Goal: Task Accomplishment & Management: Manage account settings

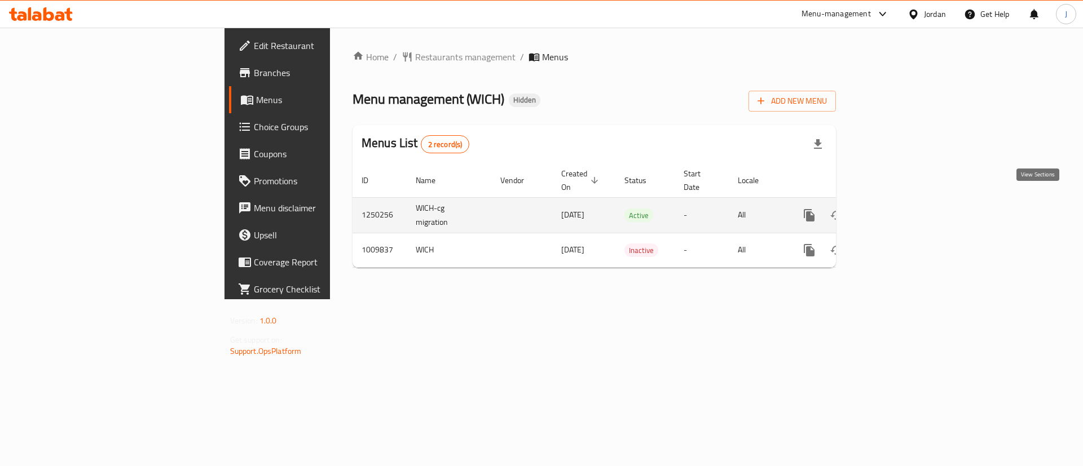
click at [904, 211] on link "enhanced table" at bounding box center [890, 215] width 27 height 27
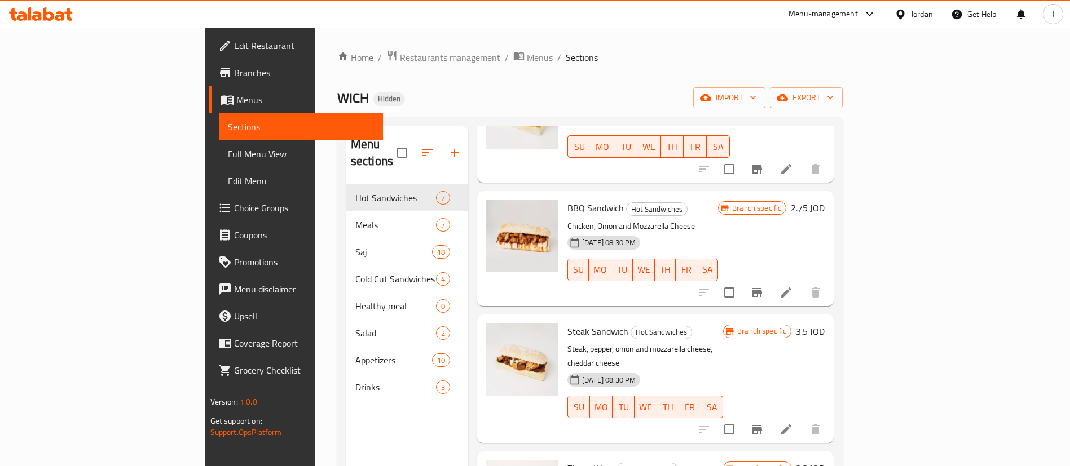
scroll to position [424, 0]
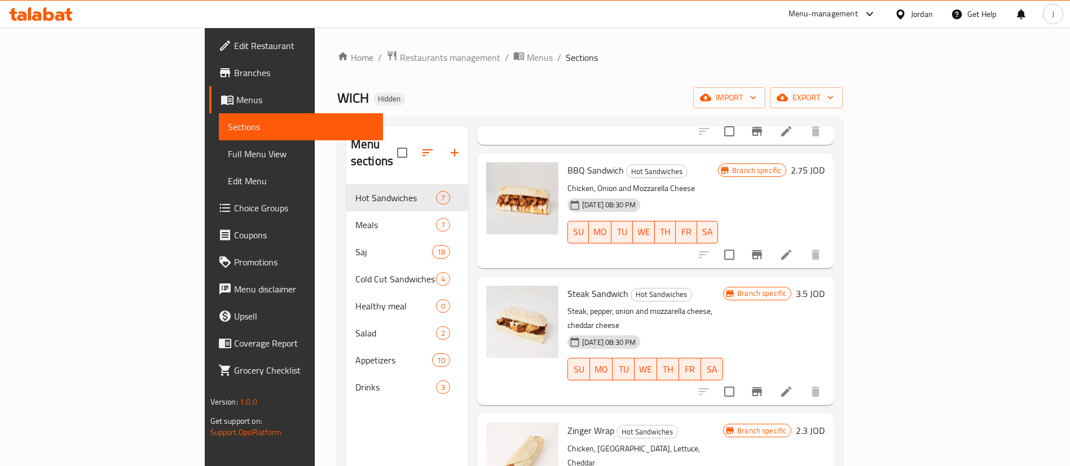
click at [723, 304] on p "Steak, pepper, onion and mozzarella cheese, cheddar cheese" at bounding box center [645, 318] width 156 height 28
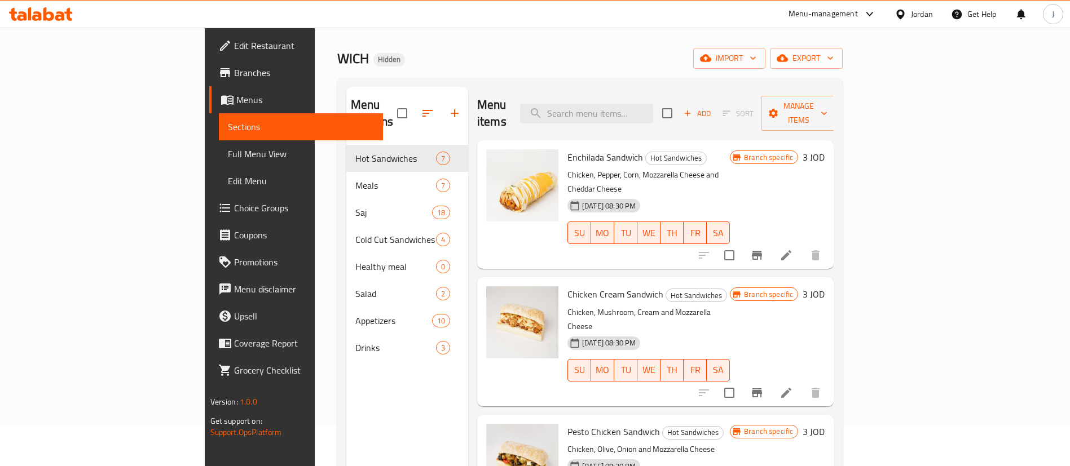
scroll to position [0, 0]
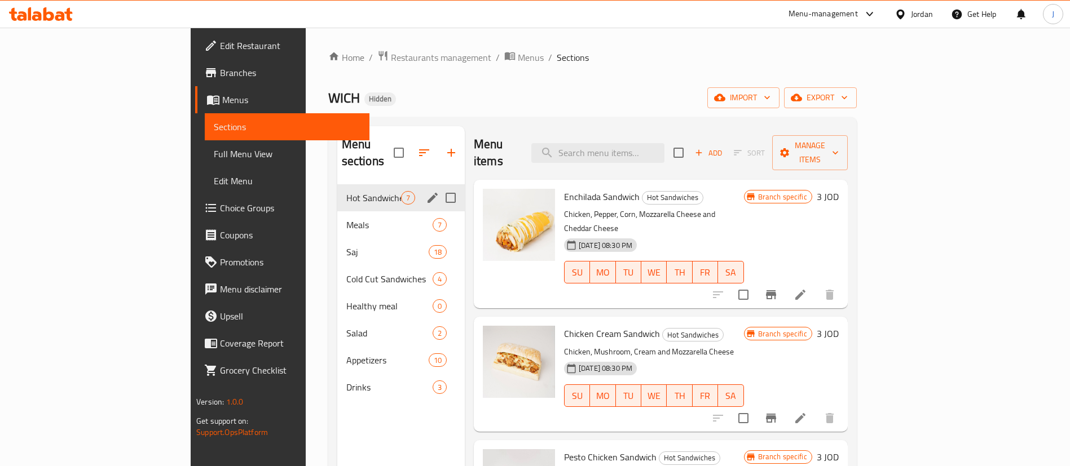
click at [346, 191] on span "Hot Sandwiches" at bounding box center [373, 198] width 55 height 14
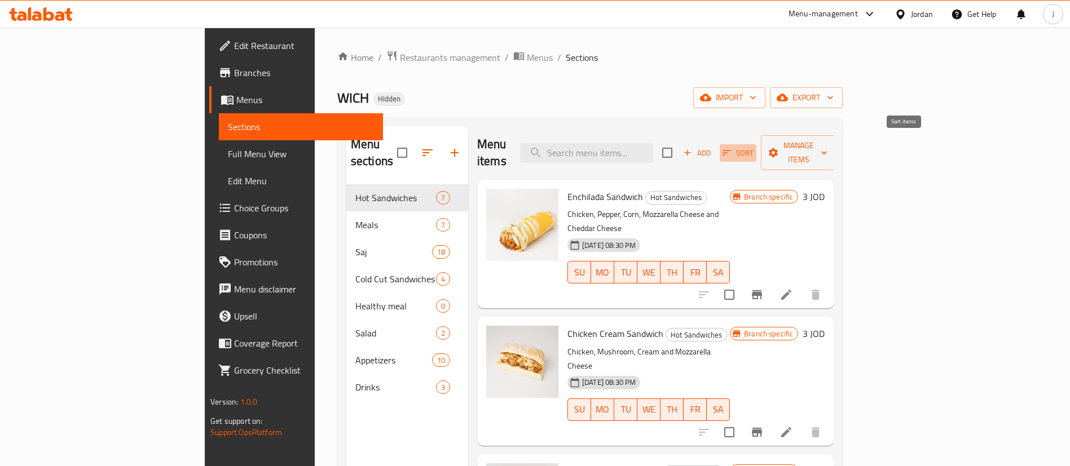
click at [753, 147] on span "Sort" at bounding box center [737, 153] width 31 height 13
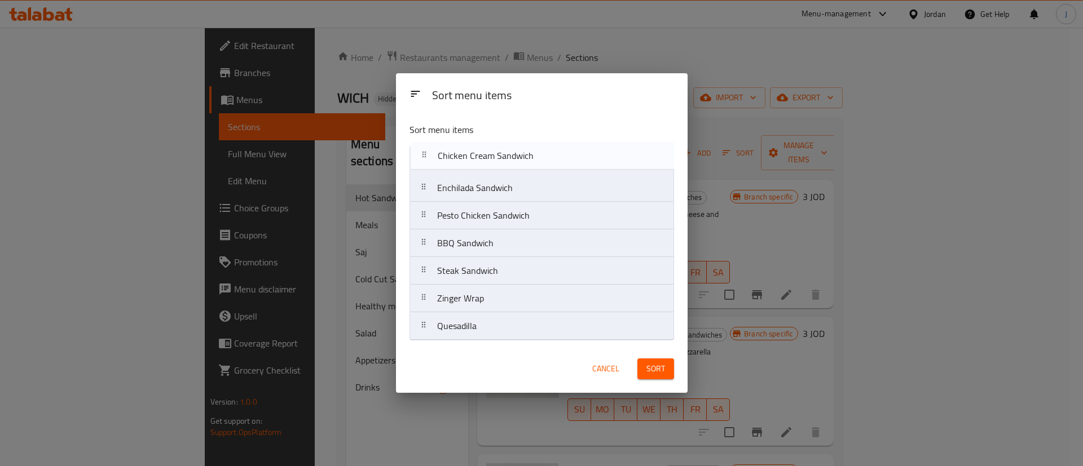
drag, startPoint x: 519, startPoint y: 192, endPoint x: 520, endPoint y: 156, distance: 36.1
click at [520, 156] on nav "Enchilada Sandwich Chicken Cream Sandwich Pesto Chicken Sandwich BBQ Sandwich S…" at bounding box center [541, 243] width 264 height 195
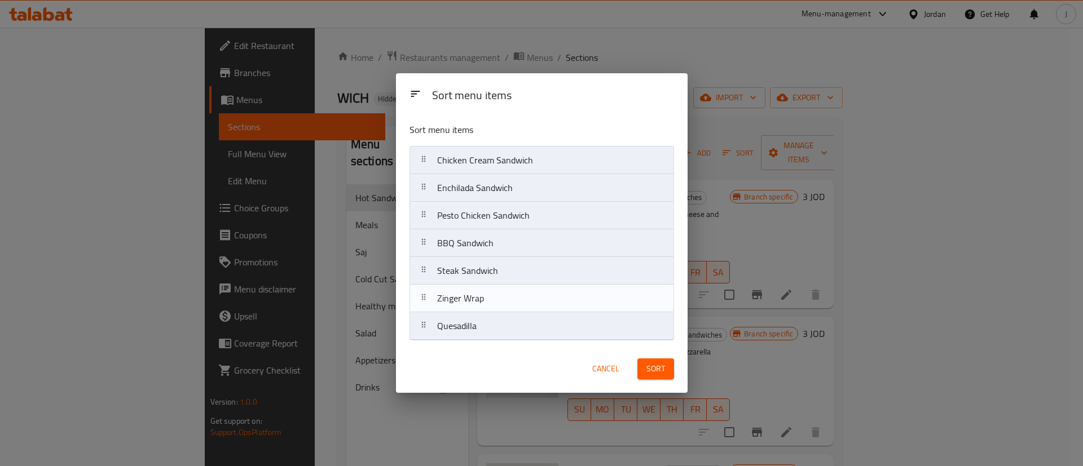
drag, startPoint x: 522, startPoint y: 304, endPoint x: 522, endPoint y: 292, distance: 13.0
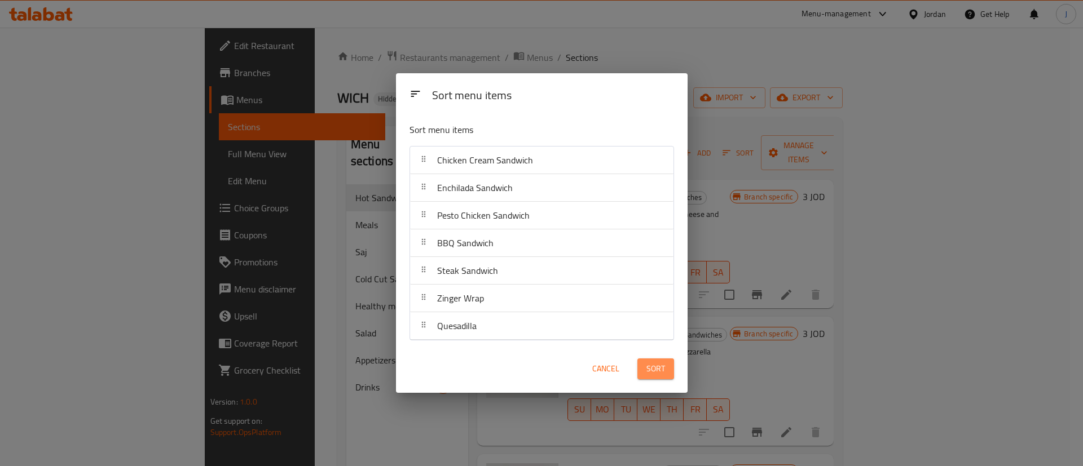
click at [657, 373] on span "Sort" at bounding box center [655, 369] width 19 height 14
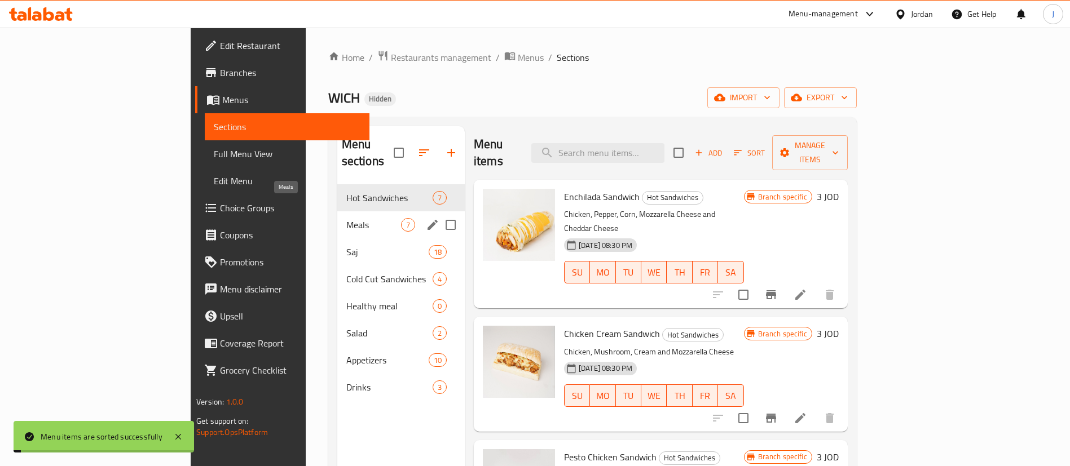
click at [346, 218] on span "Meals" at bounding box center [373, 225] width 55 height 14
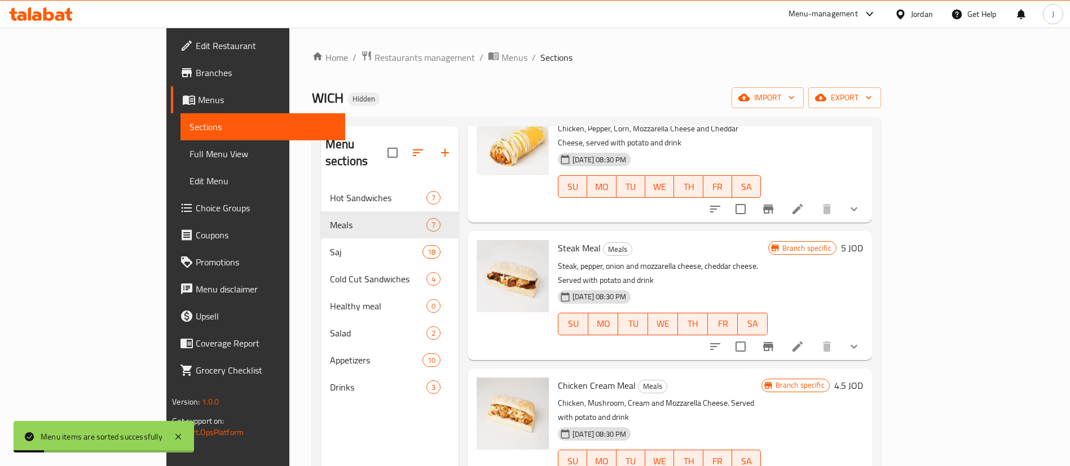
scroll to position [169, 0]
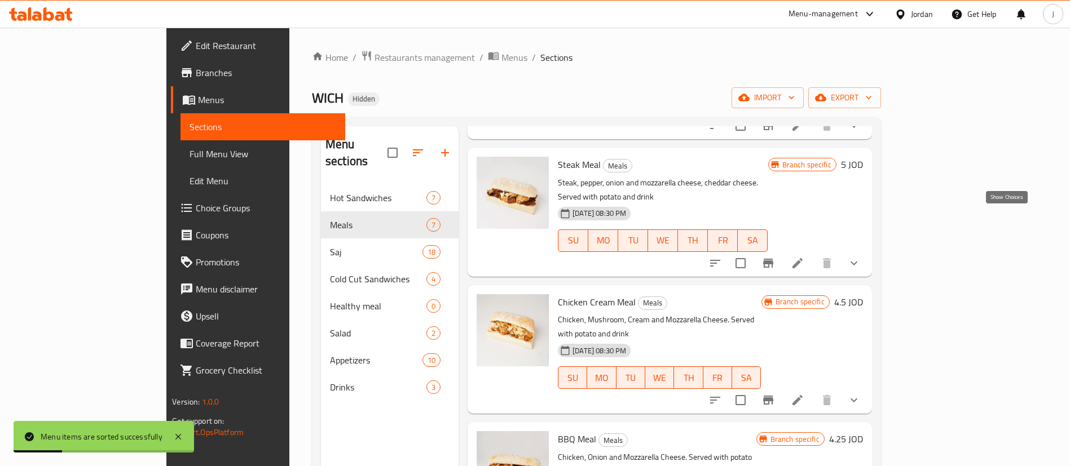
click at [860, 257] on icon "show more" at bounding box center [854, 264] width 14 height 14
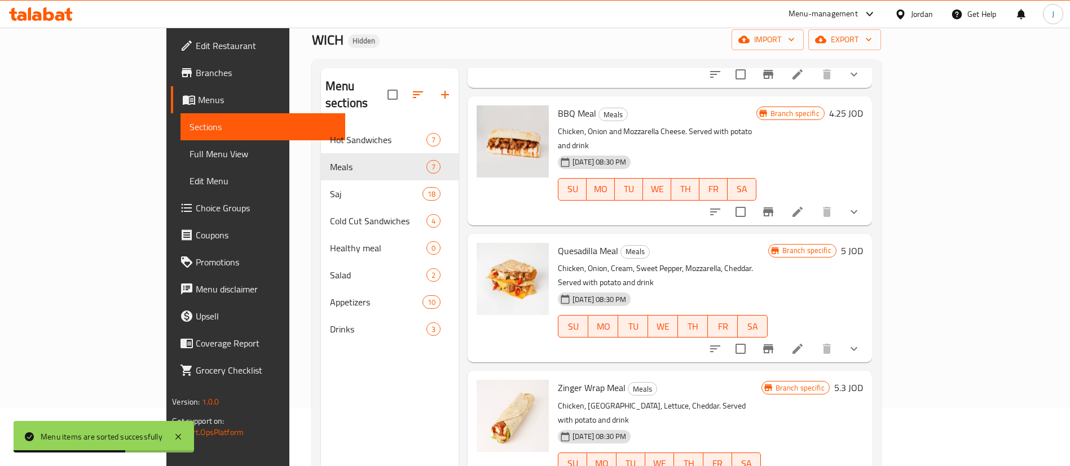
scroll to position [85, 0]
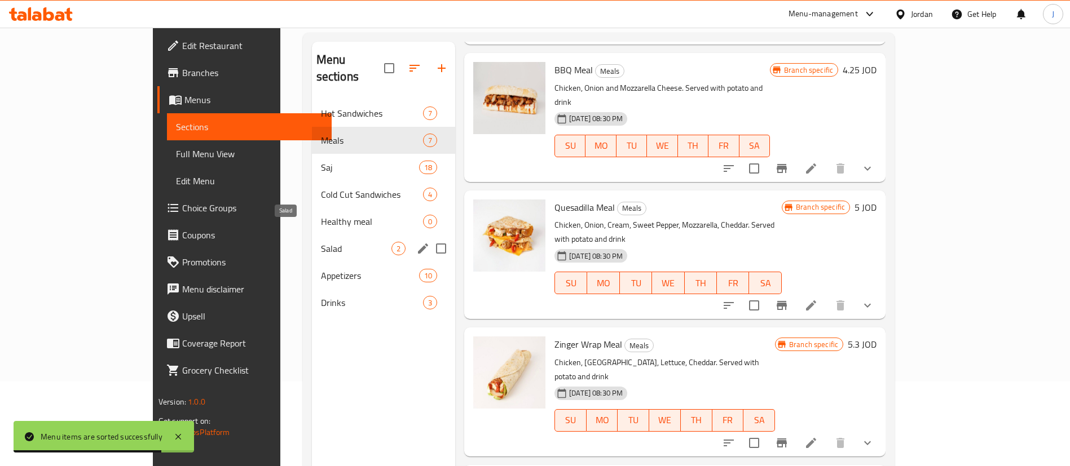
click at [321, 242] on span "Salad" at bounding box center [356, 249] width 70 height 14
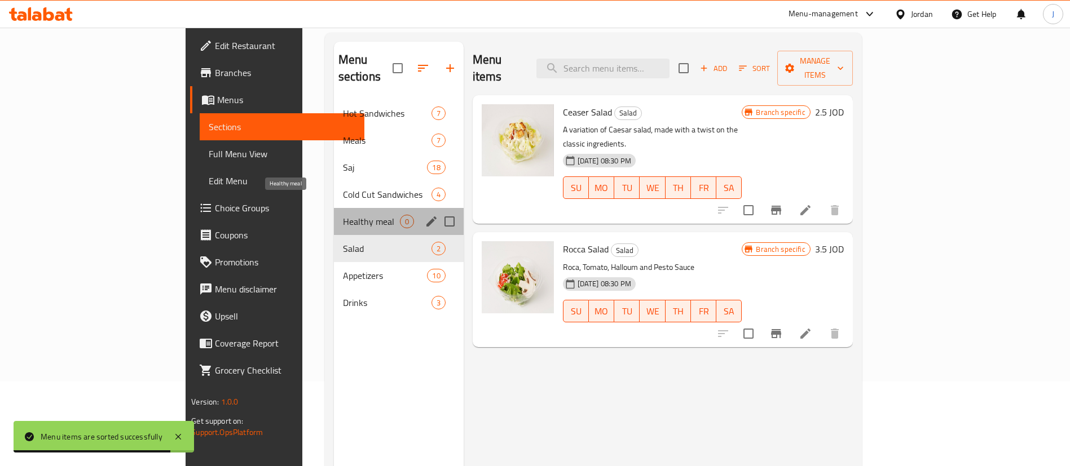
click at [343, 215] on span "Healthy meal" at bounding box center [371, 222] width 57 height 14
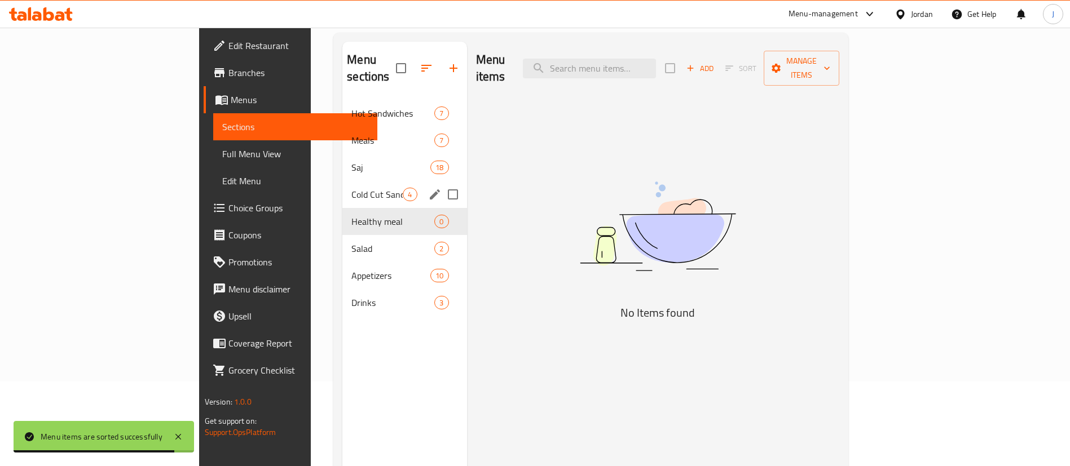
click at [342, 189] on div "Cold Cut Sandwiches 4" at bounding box center [404, 194] width 124 height 27
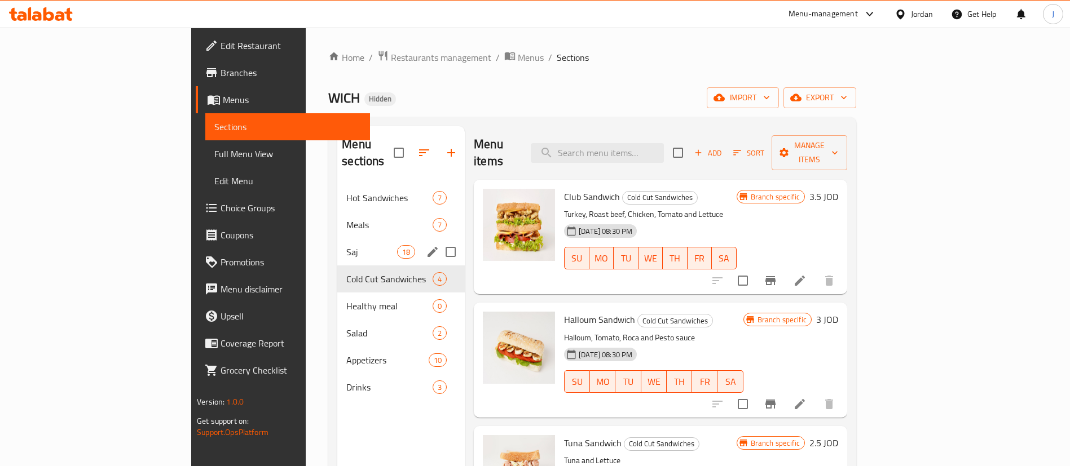
click at [346, 245] on span "Saj" at bounding box center [371, 252] width 51 height 14
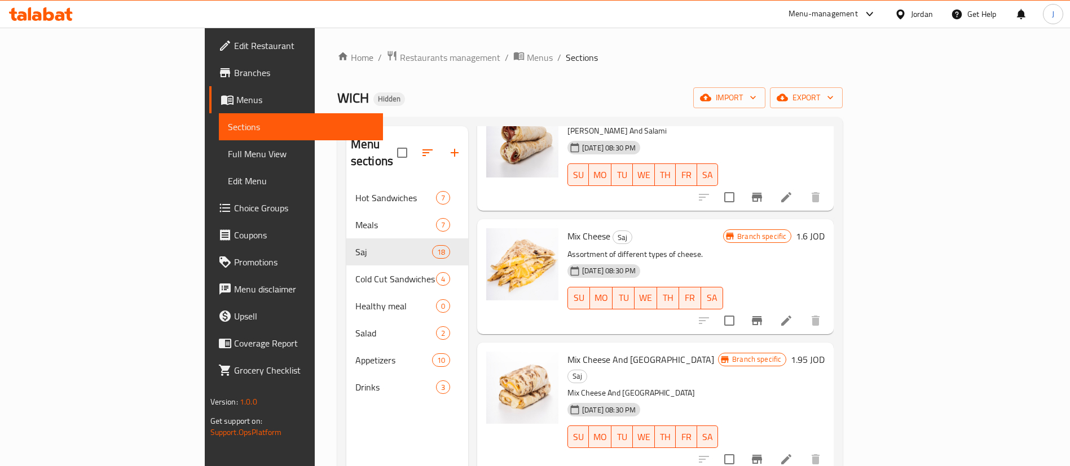
scroll to position [169, 0]
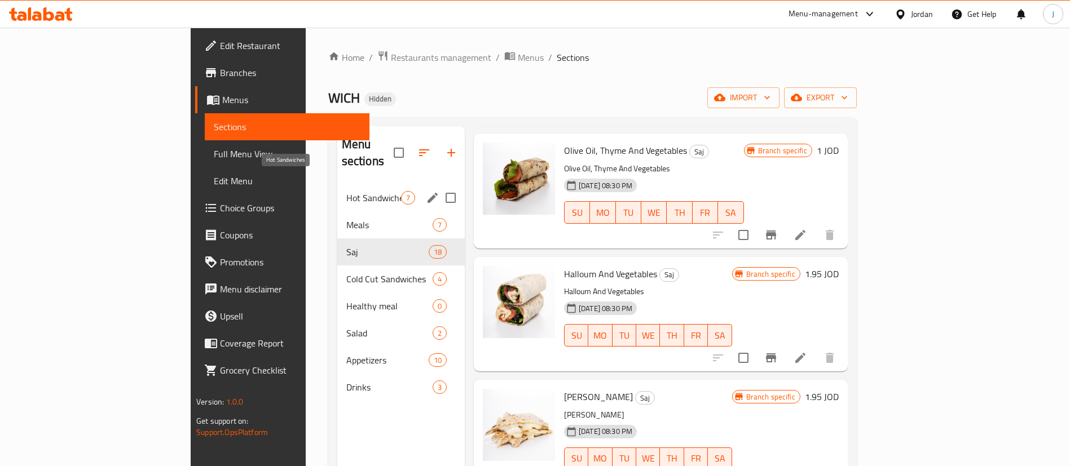
click at [346, 191] on span "Hot Sandwiches" at bounding box center [373, 198] width 55 height 14
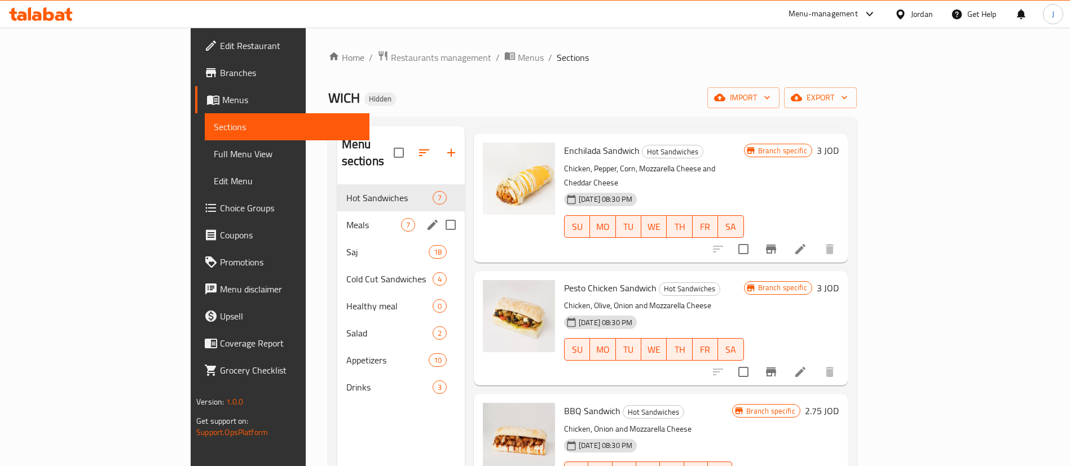
click at [337, 211] on div "Meals 7" at bounding box center [400, 224] width 127 height 27
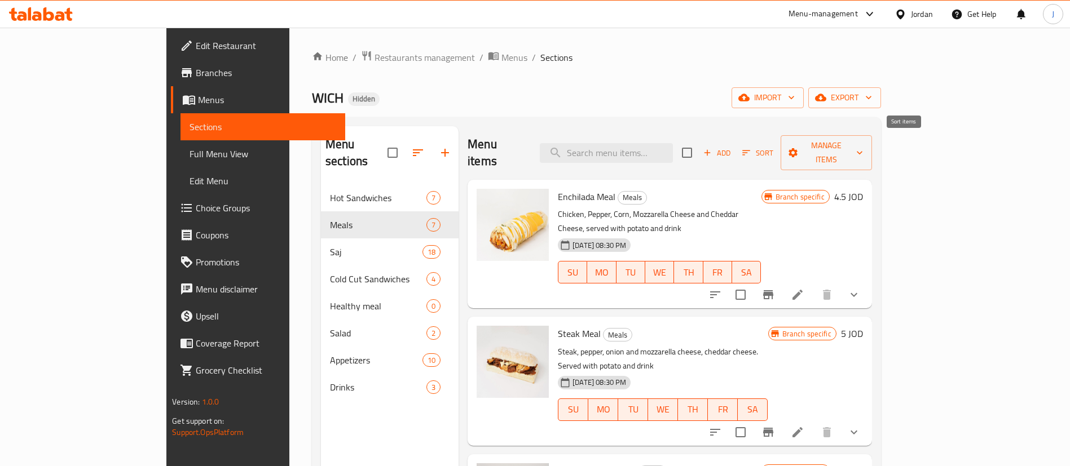
click at [773, 147] on span "Sort" at bounding box center [757, 153] width 31 height 13
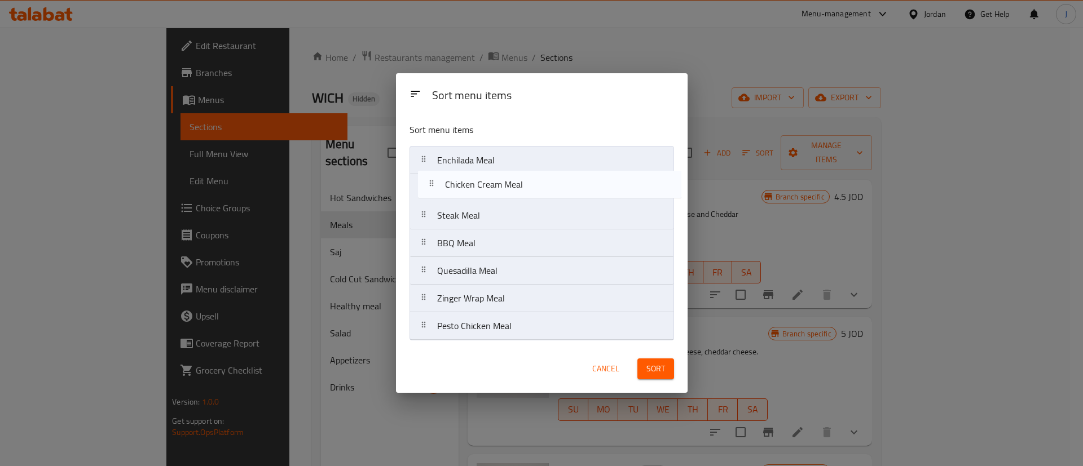
drag, startPoint x: 469, startPoint y: 222, endPoint x: 484, endPoint y: 168, distance: 55.7
click at [484, 168] on nav "Enchilada Meal Steak Meal Chicken Cream Meal BBQ Meal Quesadilla Meal Zinger Wr…" at bounding box center [541, 243] width 264 height 195
drag, startPoint x: 486, startPoint y: 197, endPoint x: 489, endPoint y: 155, distance: 41.8
click at [489, 155] on nav "Enchilada Meal Chicken Cream Meal Steak Meal BBQ Meal Quesadilla Meal Zinger Wr…" at bounding box center [541, 243] width 264 height 195
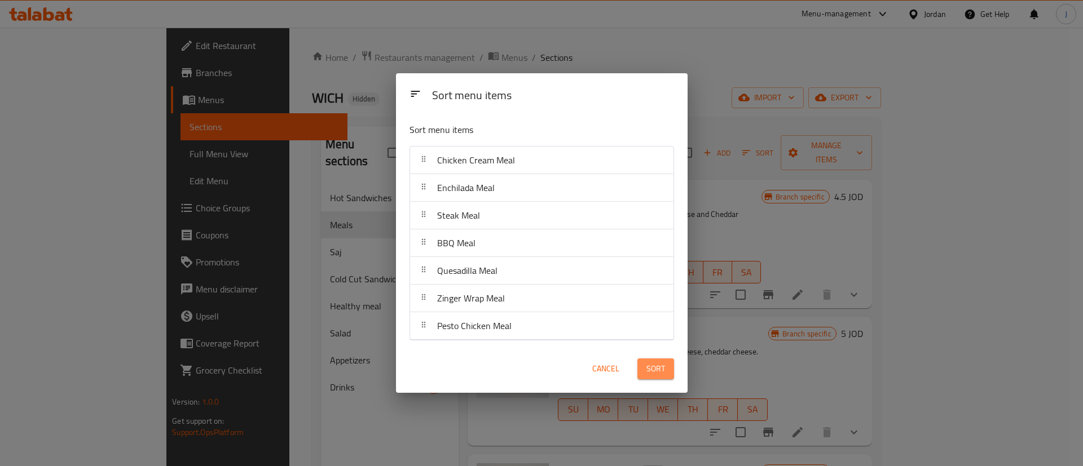
click at [665, 370] on button "Sort" at bounding box center [655, 369] width 37 height 21
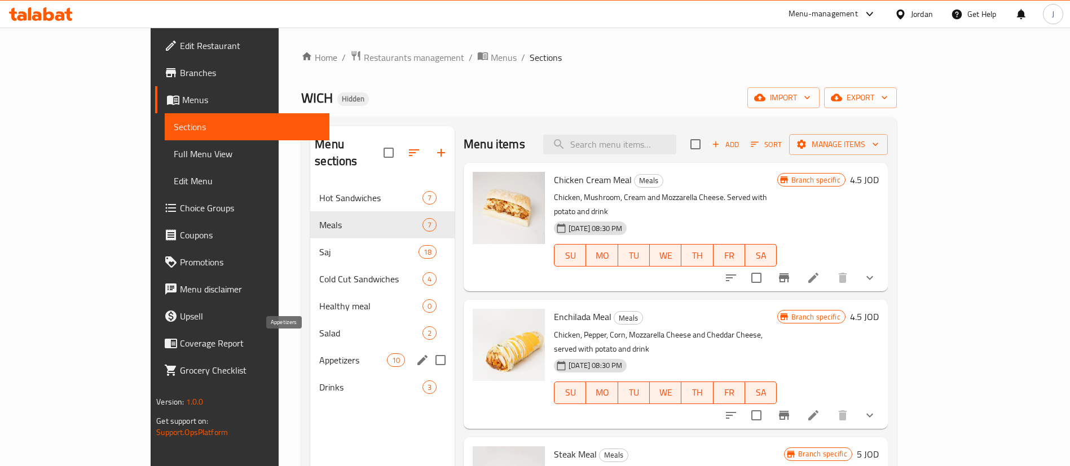
click at [319, 354] on span "Appetizers" at bounding box center [353, 361] width 68 height 14
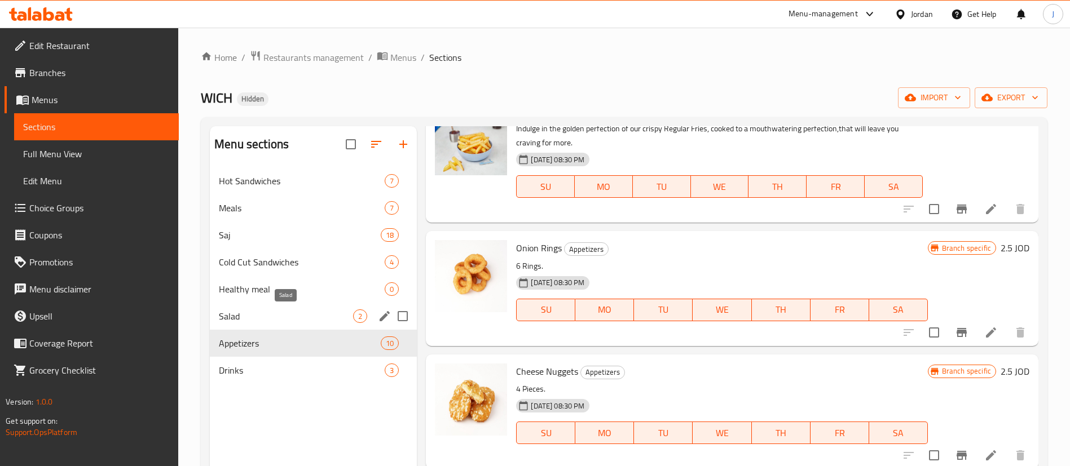
click at [244, 315] on span "Salad" at bounding box center [286, 317] width 134 height 14
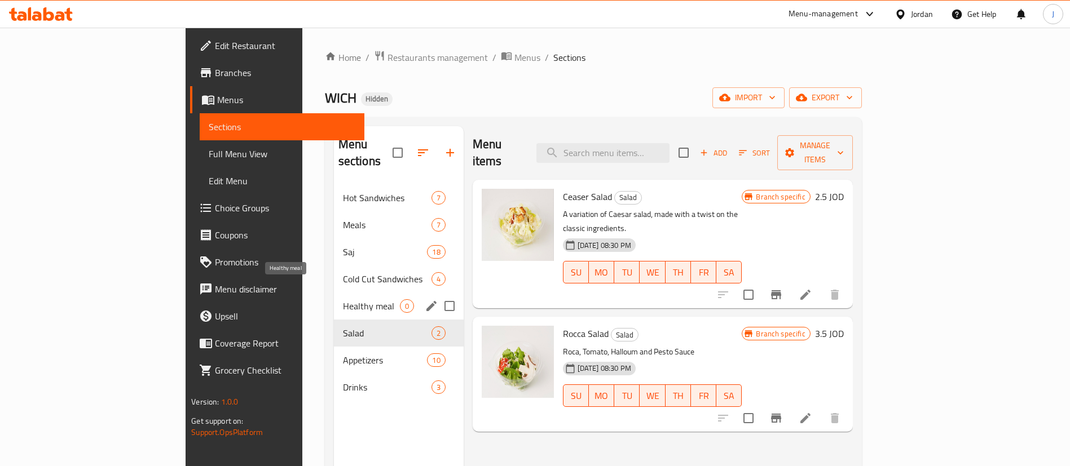
click at [343, 299] on span "Healthy meal" at bounding box center [371, 306] width 57 height 14
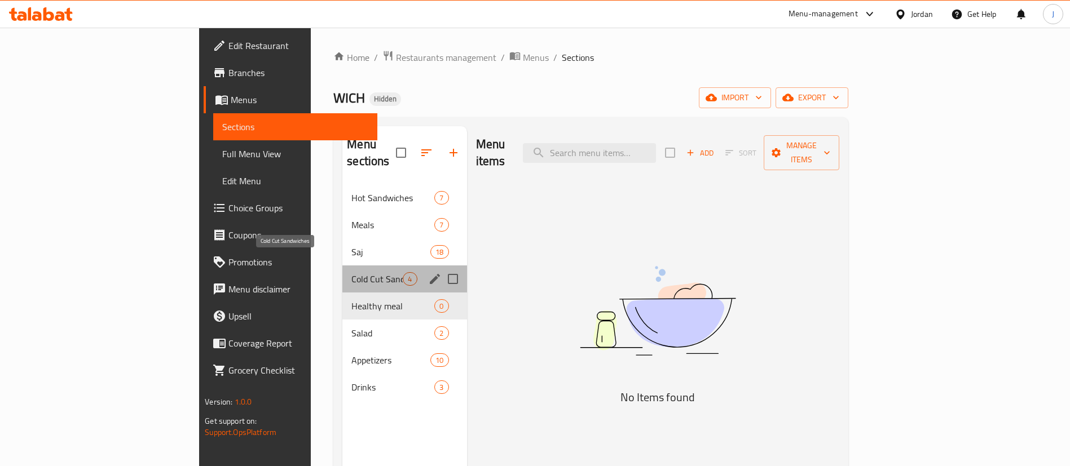
click at [351, 272] on span "Cold Cut Sandwiches" at bounding box center [376, 279] width 51 height 14
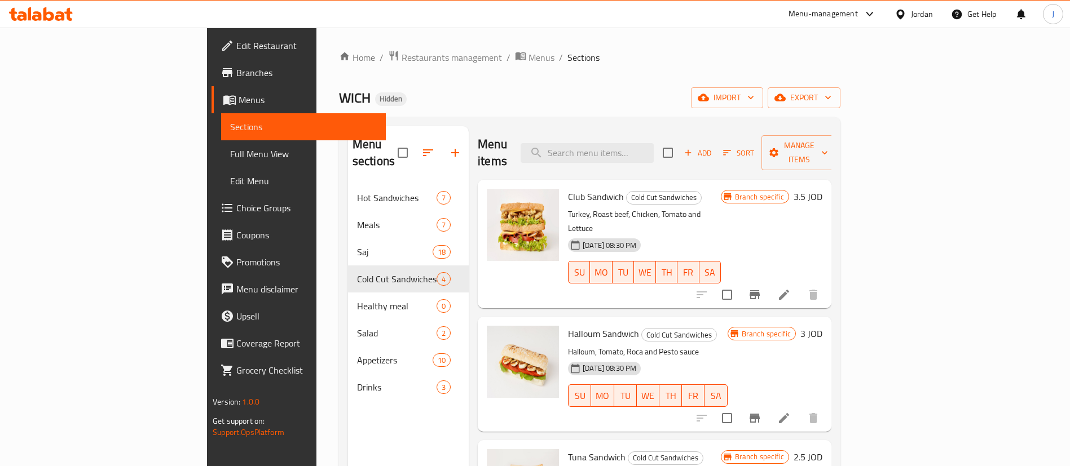
drag, startPoint x: 203, startPoint y: 218, endPoint x: 236, endPoint y: 227, distance: 33.9
click at [339, 219] on div "Menu sections Hot Sandwiches 7 Meals 7 Saj 18 Cold Cut Sandwiches 4 Healthy mea…" at bounding box center [589, 359] width 501 height 484
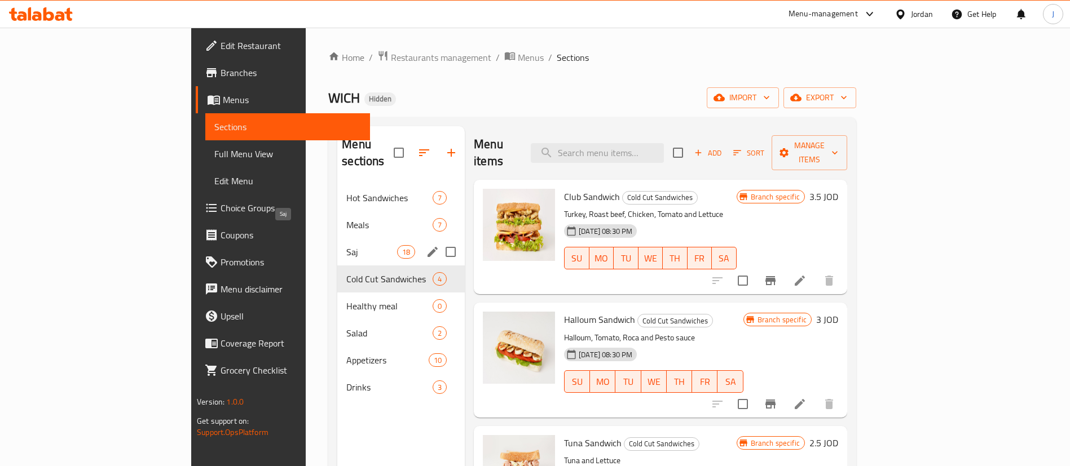
click at [346, 245] on span "Saj" at bounding box center [371, 252] width 51 height 14
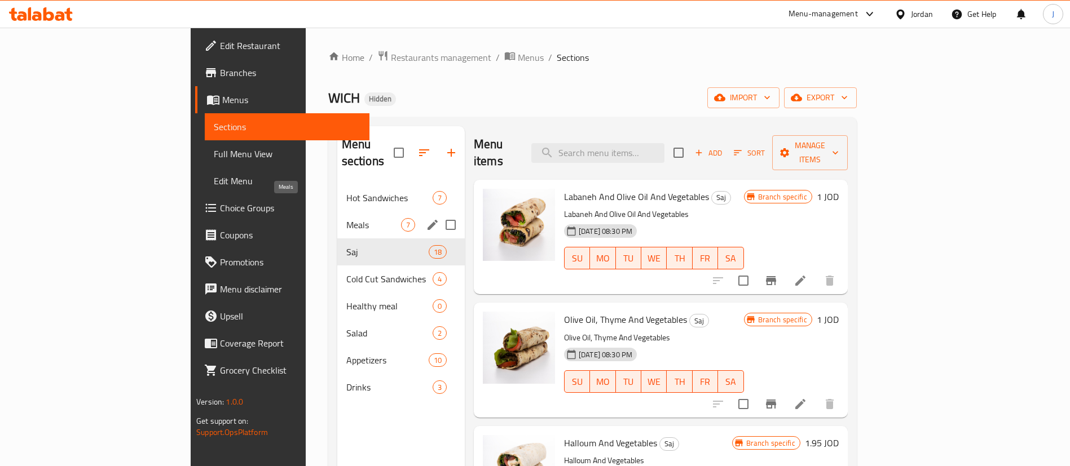
click at [346, 218] on span "Meals" at bounding box center [373, 225] width 55 height 14
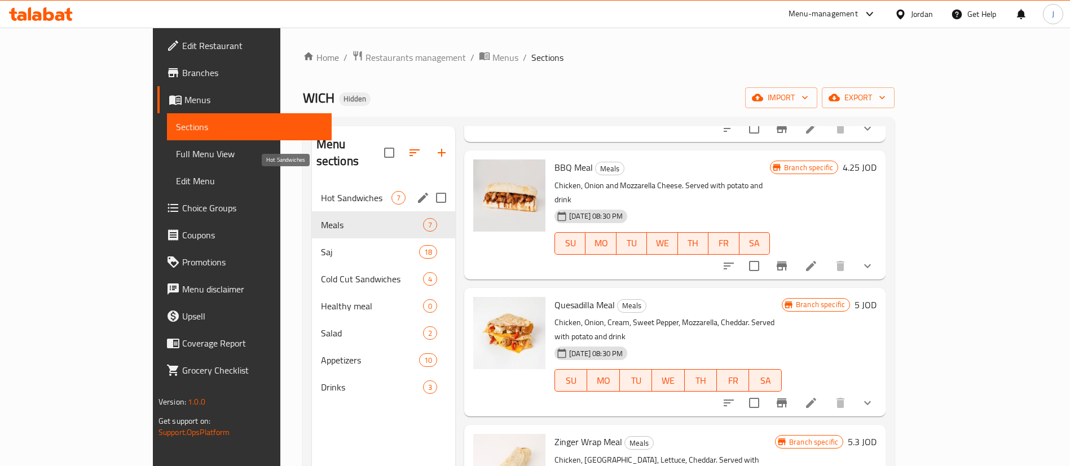
click at [321, 191] on span "Hot Sandwiches" at bounding box center [356, 198] width 70 height 14
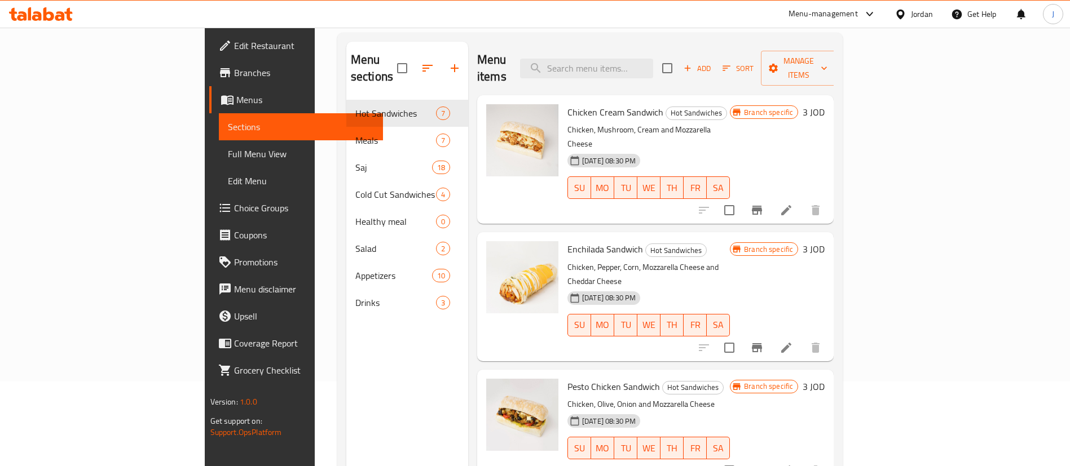
click at [619, 70] on div "Menu items Add Sort Manage items" at bounding box center [655, 69] width 356 height 54
click at [625, 66] on input "search" at bounding box center [586, 69] width 133 height 20
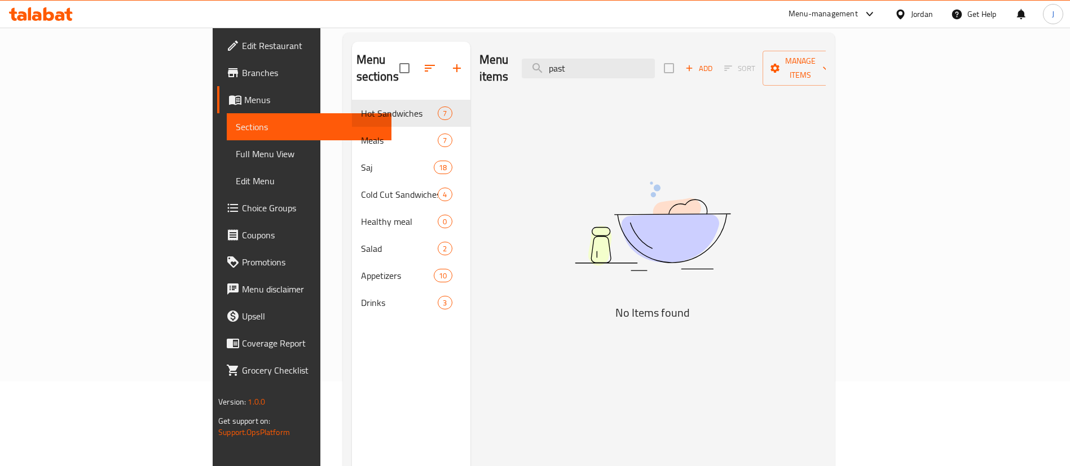
type input "past"
click at [352, 350] on div "Menu sections Hot Sandwiches 7 Meals 7 Saj 18 Cold Cut Sandwiches 4 Healthy mea…" at bounding box center [411, 275] width 118 height 466
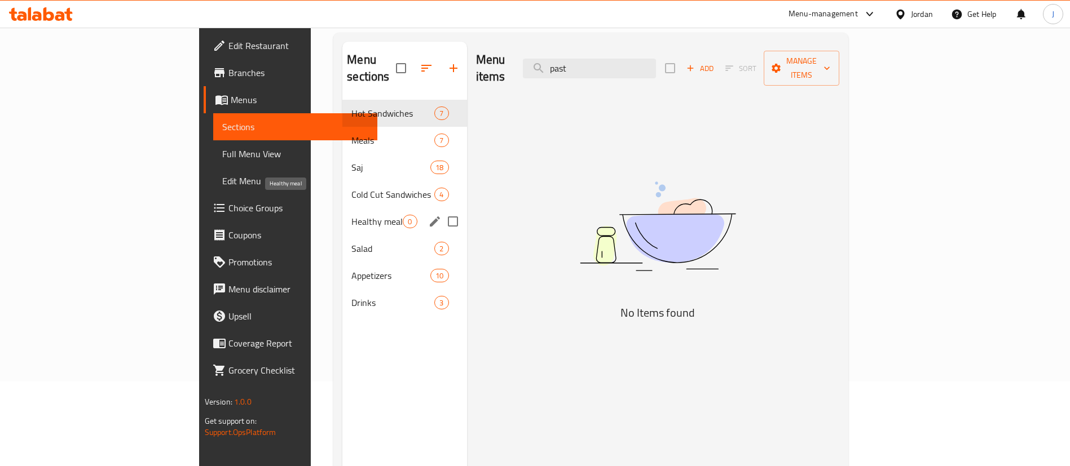
click at [351, 215] on span "Healthy meal" at bounding box center [376, 222] width 51 height 14
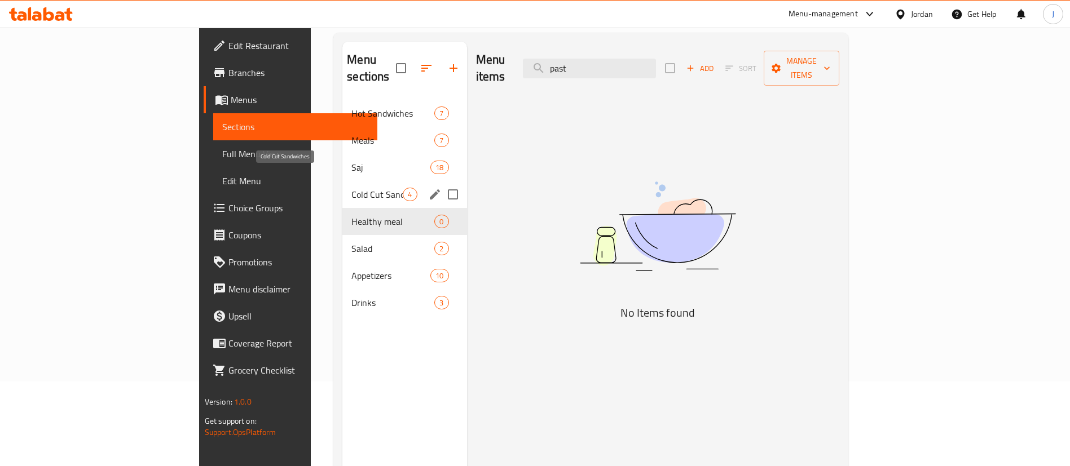
click at [351, 188] on span "Cold Cut Sandwiches" at bounding box center [376, 195] width 51 height 14
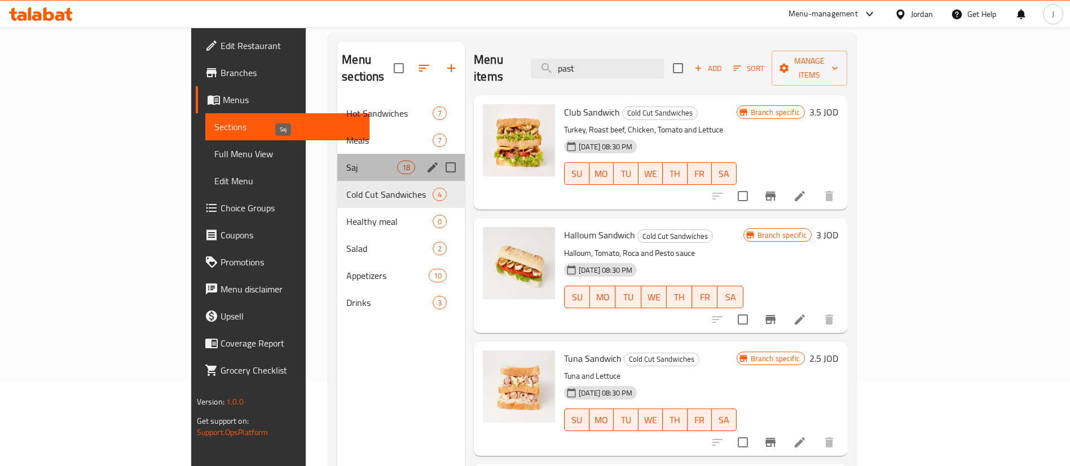
click at [346, 161] on span "Saj" at bounding box center [371, 168] width 51 height 14
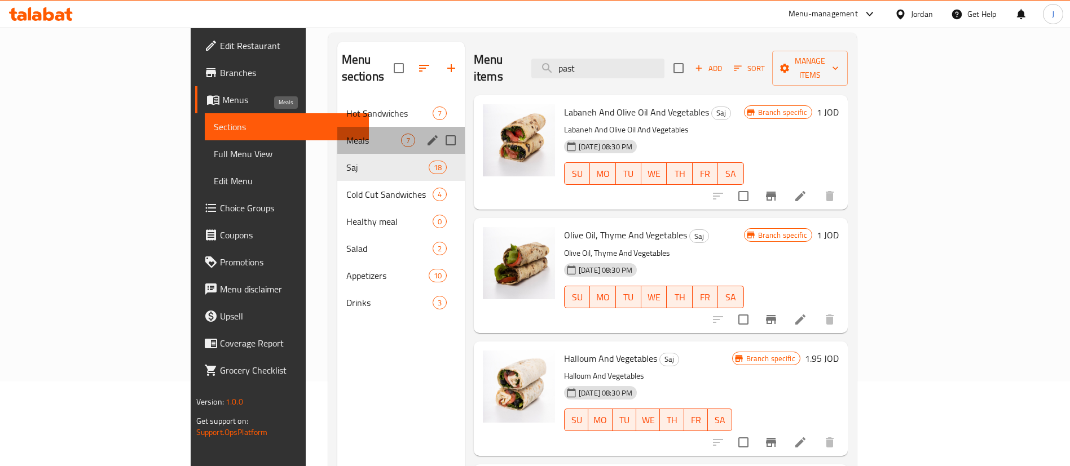
click at [346, 134] on span "Meals" at bounding box center [373, 141] width 55 height 14
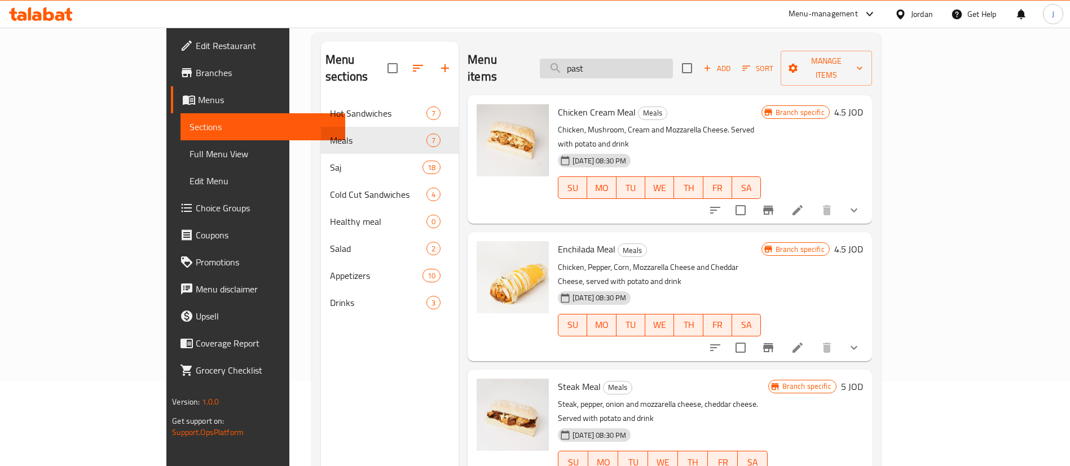
click at [648, 59] on input "past" at bounding box center [606, 69] width 133 height 20
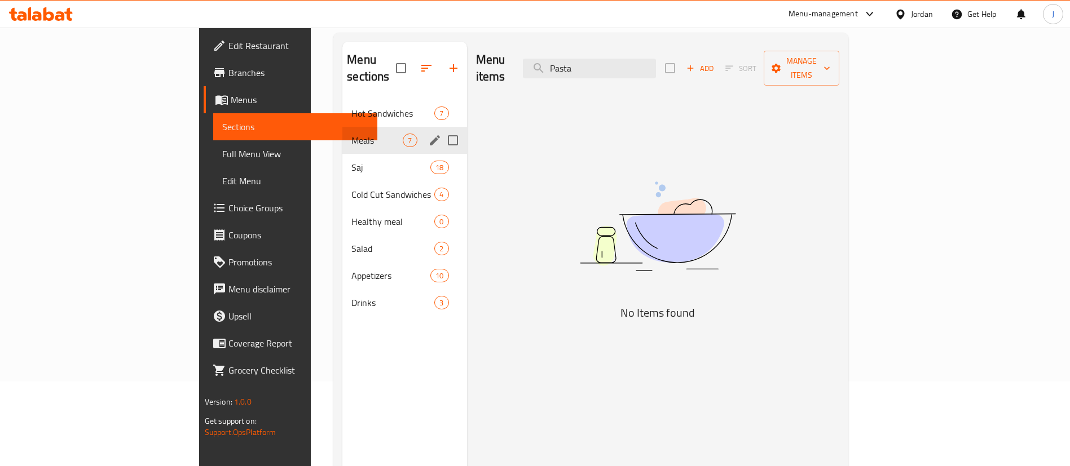
type input "Pasta"
click at [342, 107] on div "Hot Sandwiches 7" at bounding box center [404, 113] width 124 height 27
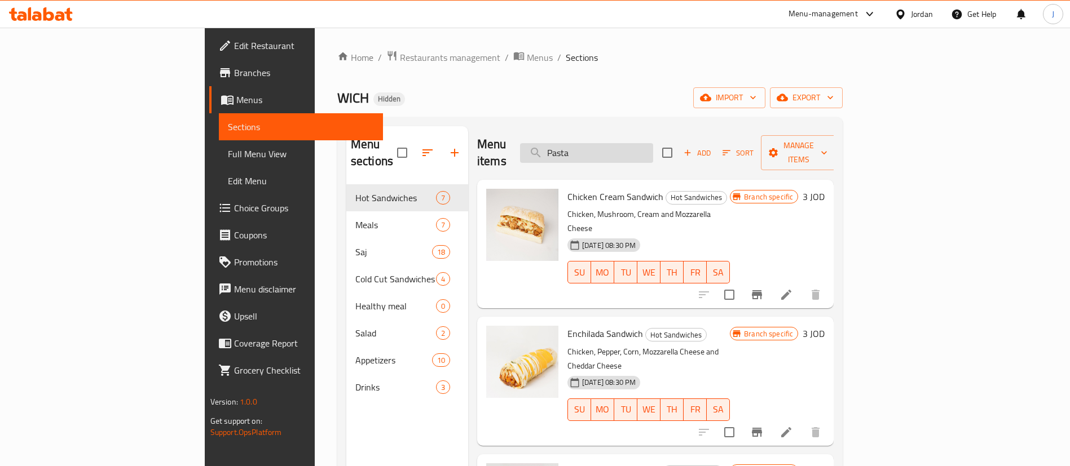
click at [653, 148] on input "Pasta" at bounding box center [586, 153] width 133 height 20
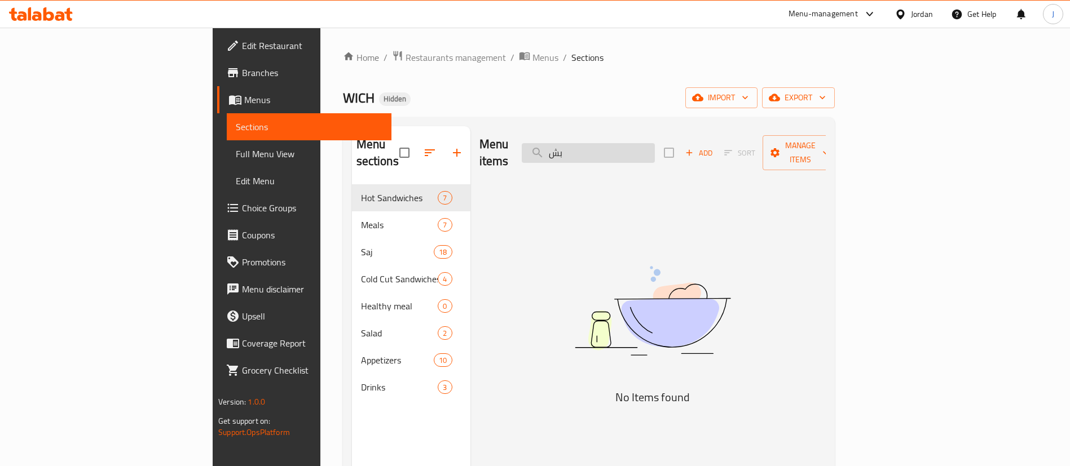
type input "ب"
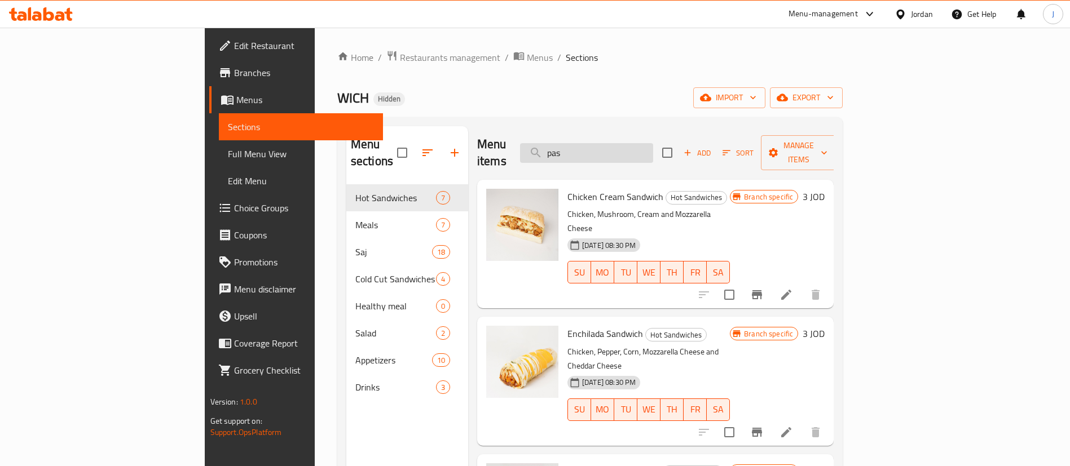
type input "past"
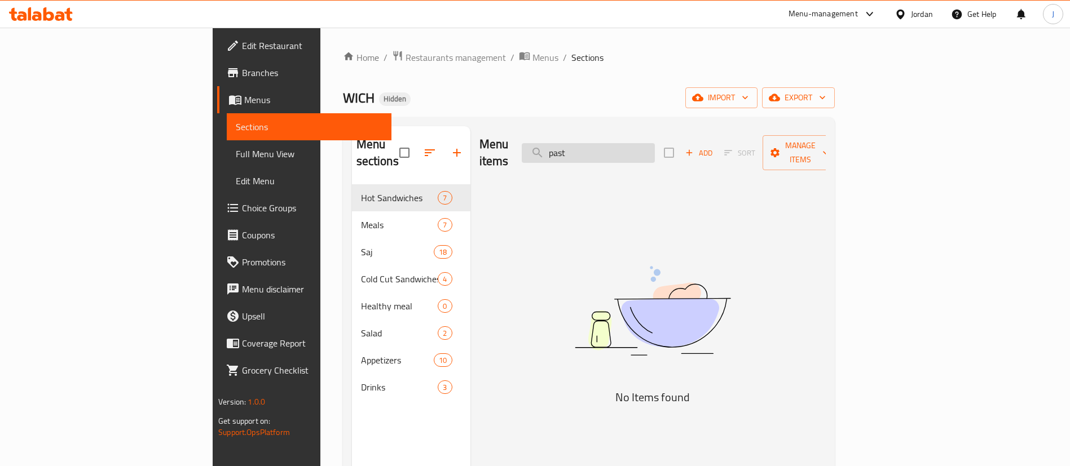
click at [655, 143] on input "past" at bounding box center [588, 153] width 133 height 20
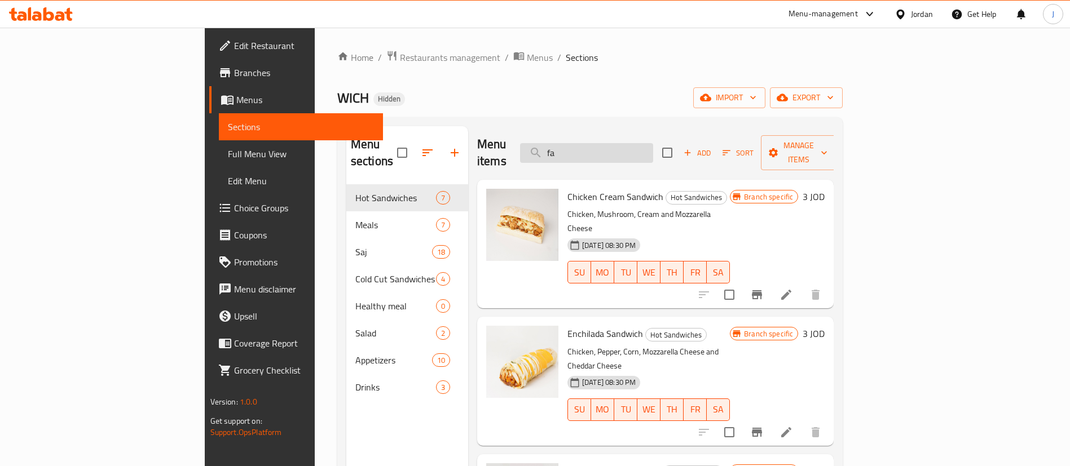
type input "faj"
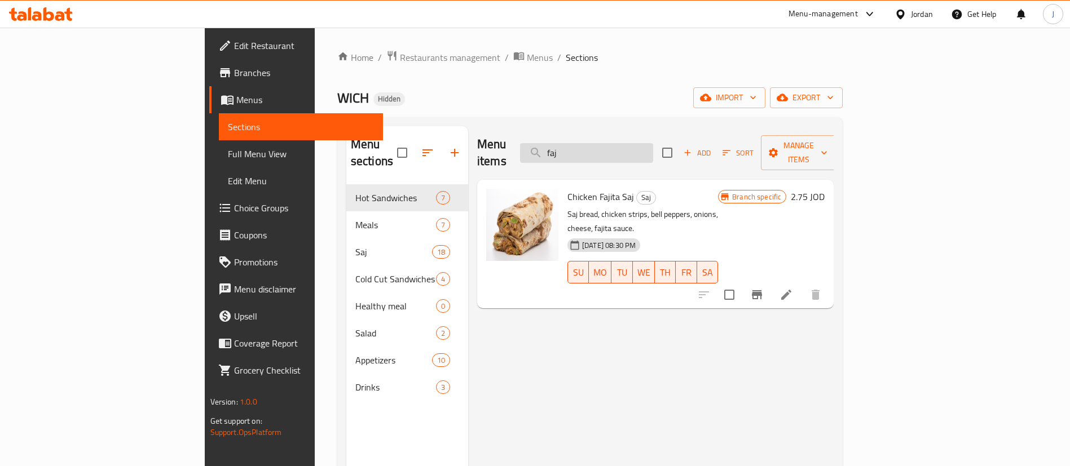
click at [652, 146] on input "faj" at bounding box center [586, 153] width 133 height 20
type input "fa"
click at [791, 290] on icon at bounding box center [786, 295] width 10 height 10
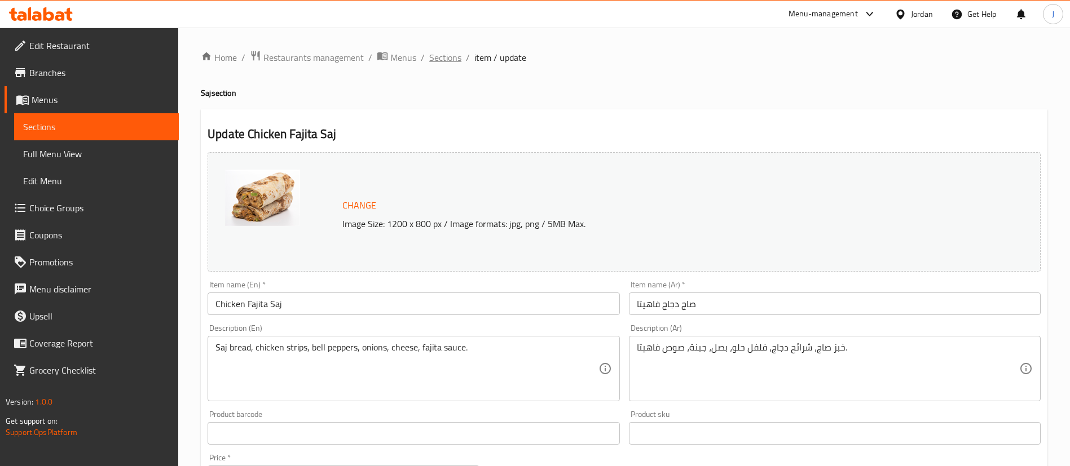
click at [441, 59] on span "Sections" at bounding box center [445, 58] width 32 height 14
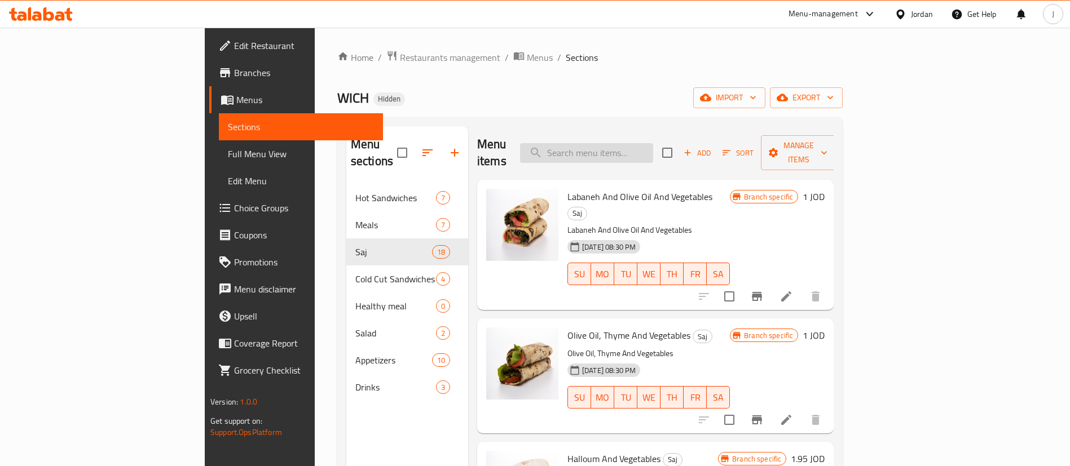
click at [653, 149] on input "search" at bounding box center [586, 153] width 133 height 20
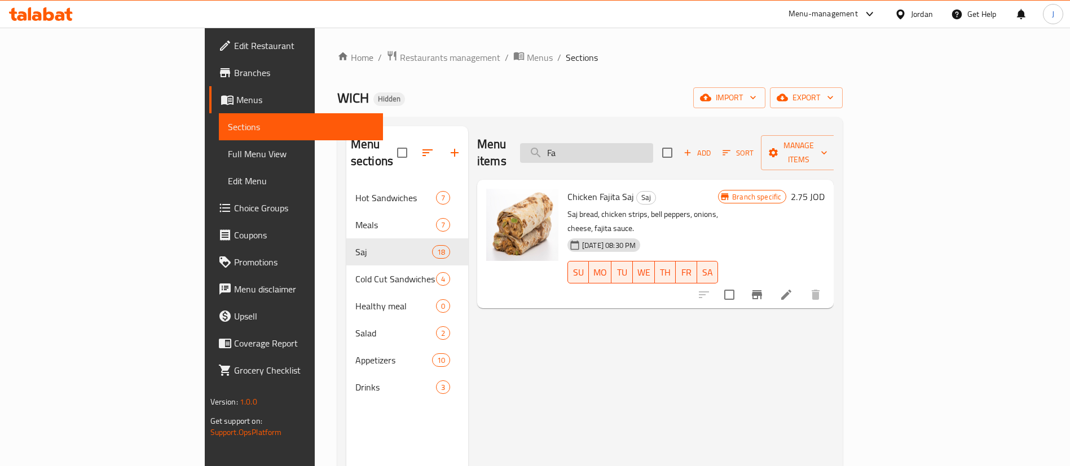
type input "F"
type input "ف"
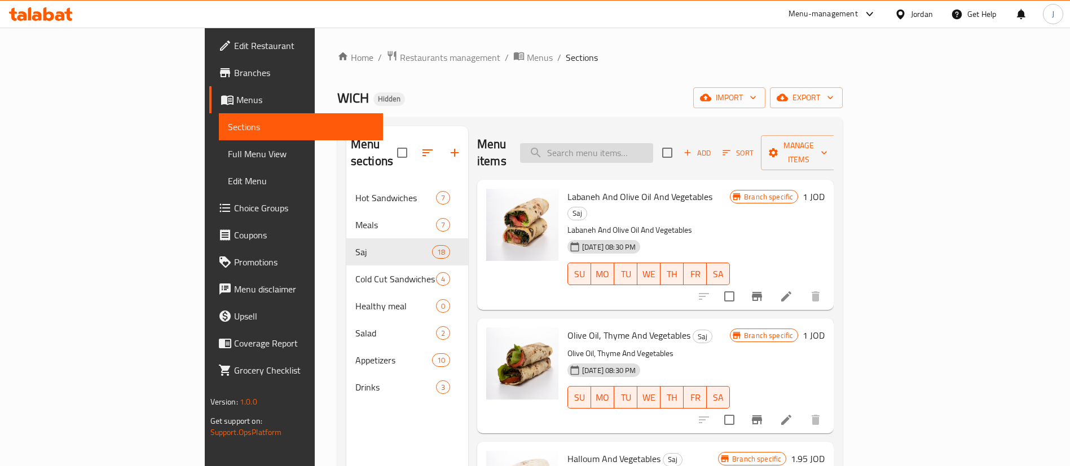
click at [625, 143] on input "search" at bounding box center [586, 153] width 133 height 20
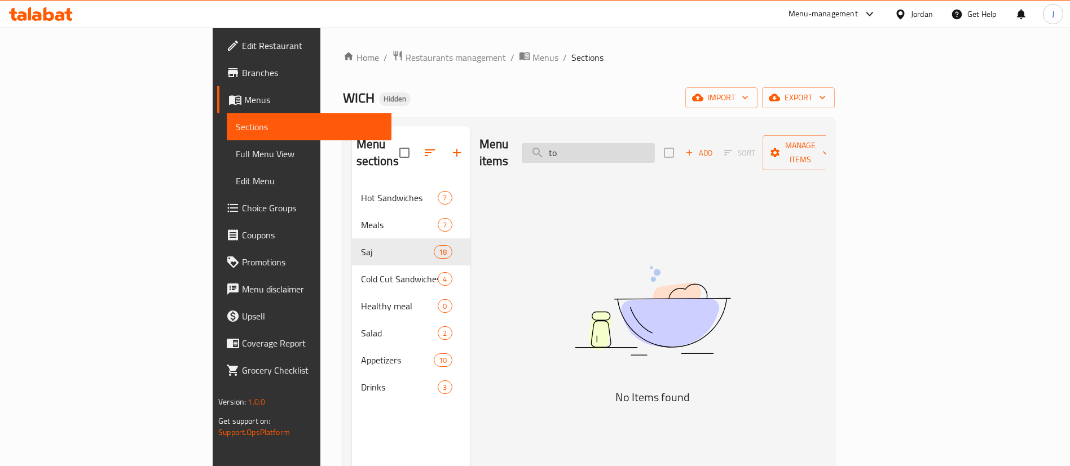
type input "t"
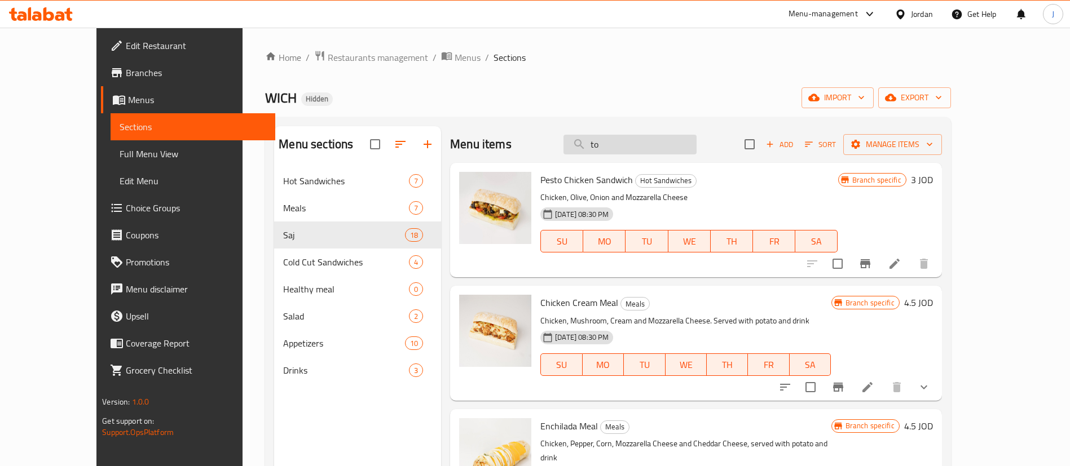
type input "t"
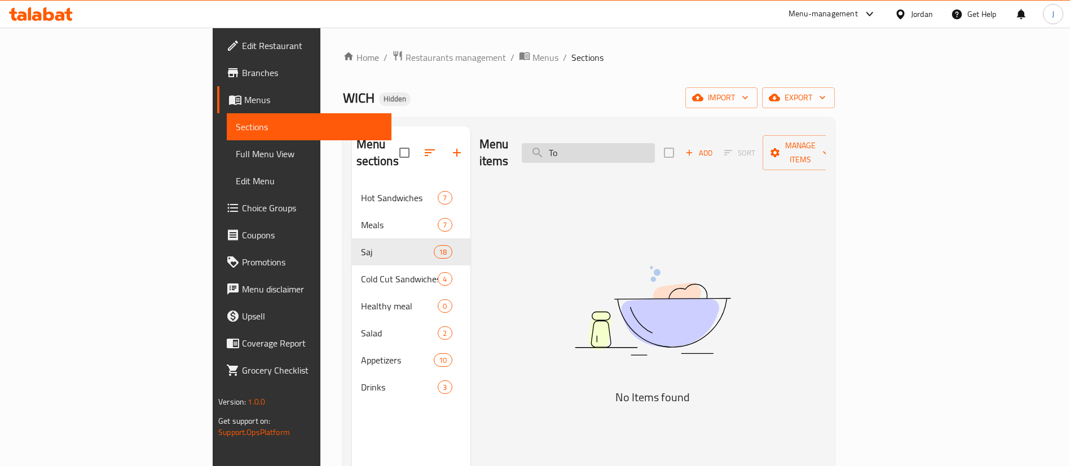
type input "T"
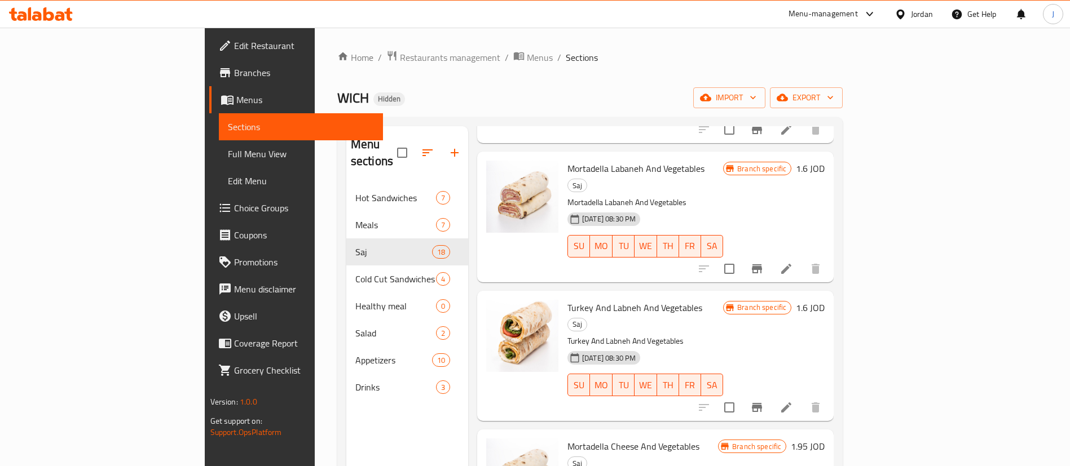
scroll to position [930, 0]
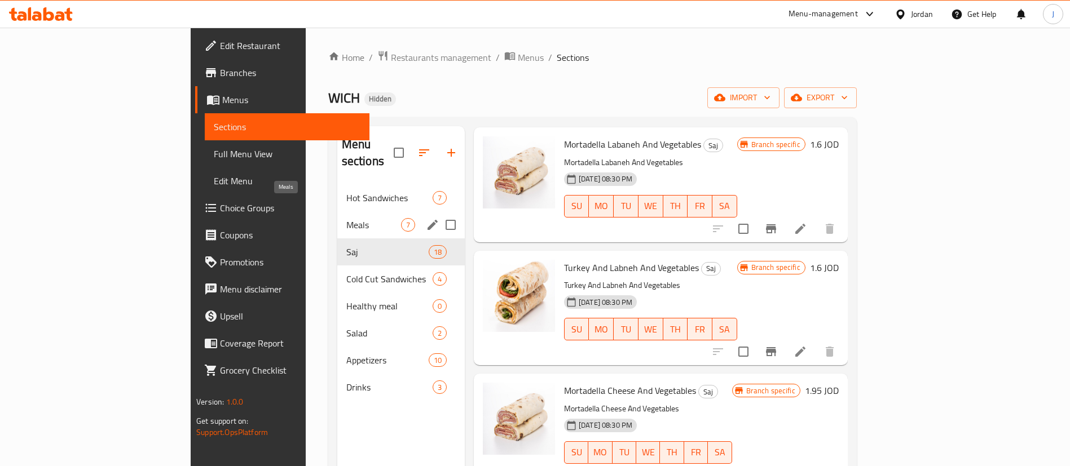
click at [346, 218] on span "Meals" at bounding box center [373, 225] width 55 height 14
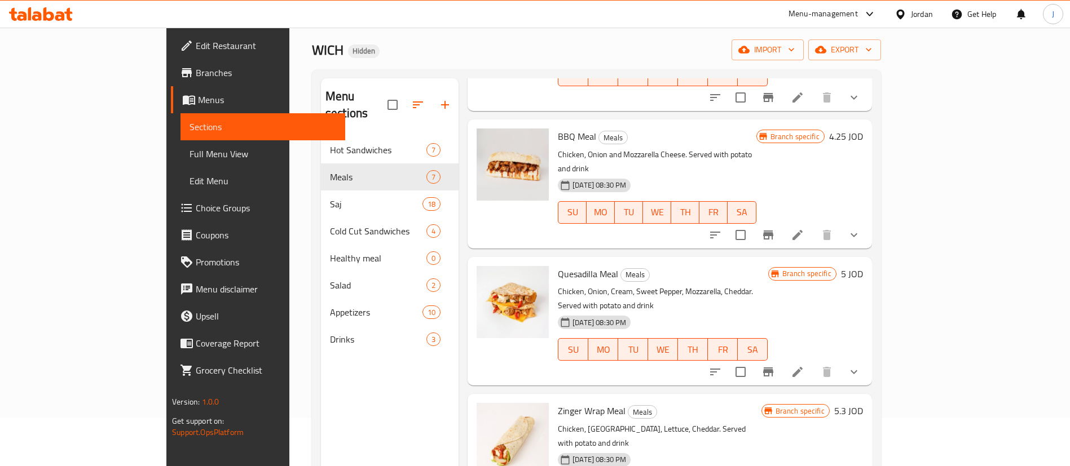
scroll to position [85, 0]
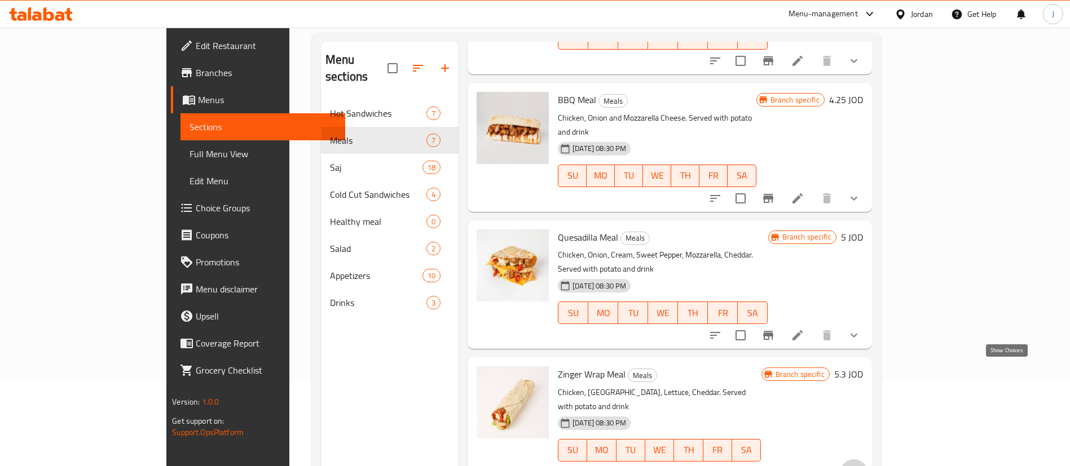
click at [860, 466] on icon "show more" at bounding box center [854, 473] width 14 height 14
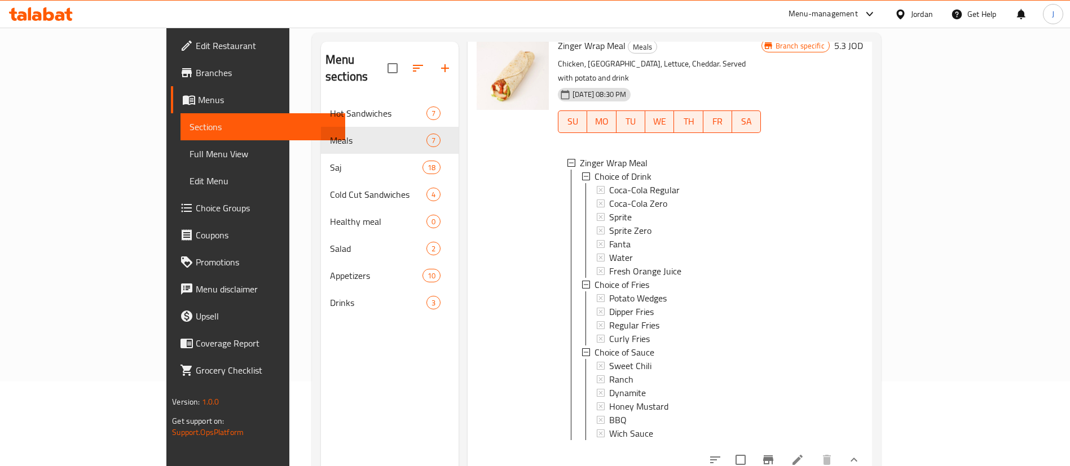
scroll to position [158, 0]
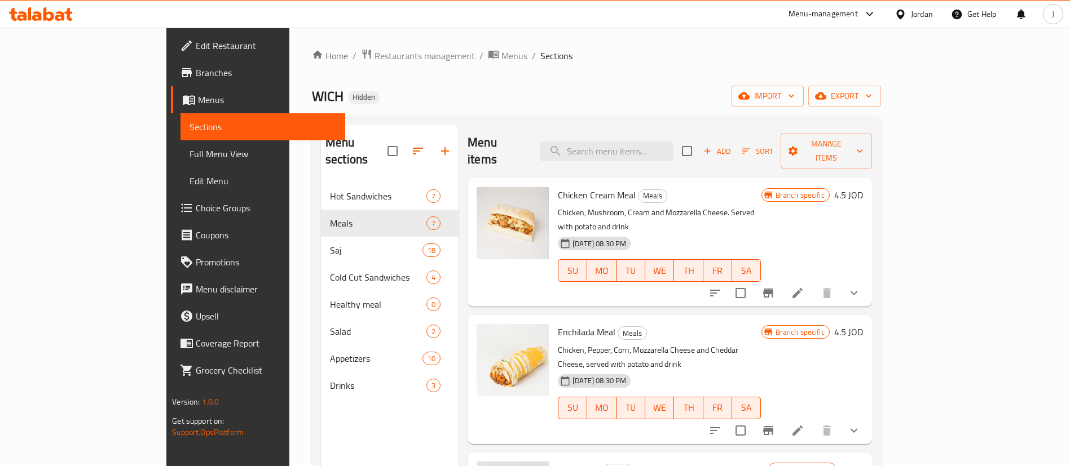
scroll to position [0, 0]
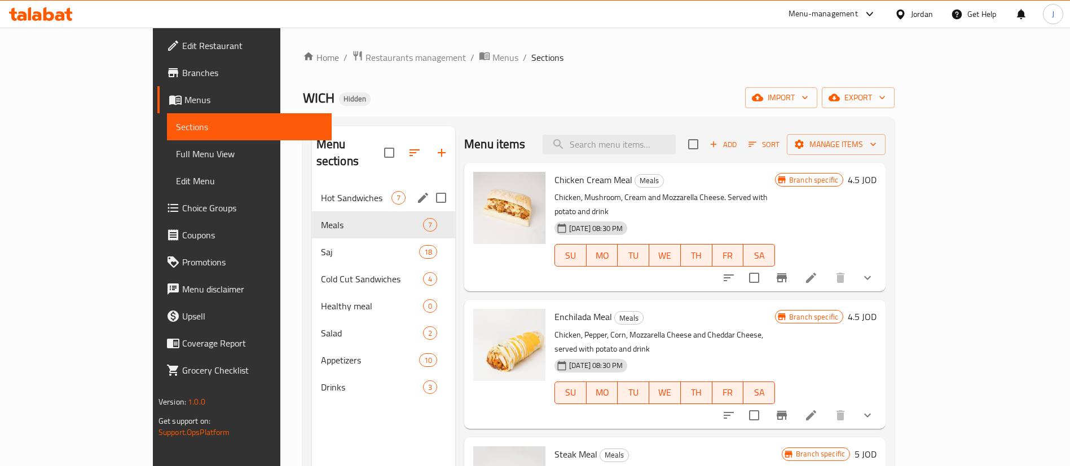
click at [312, 189] on div "Hot Sandwiches 7" at bounding box center [383, 197] width 143 height 27
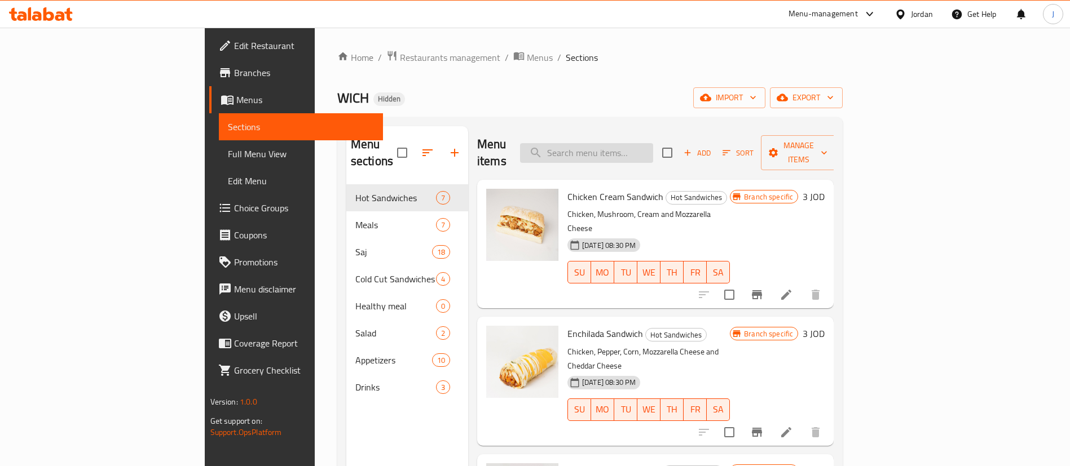
click at [624, 146] on input "search" at bounding box center [586, 153] width 133 height 20
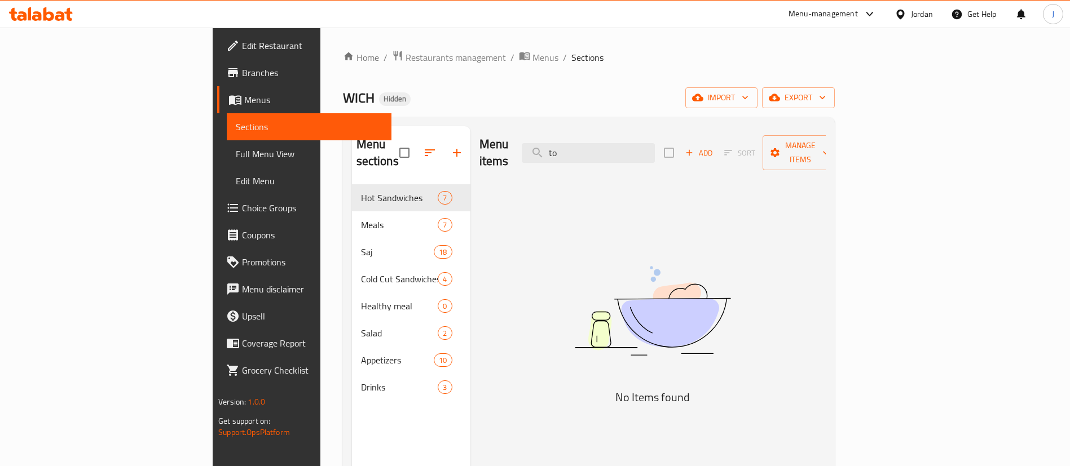
type input "t"
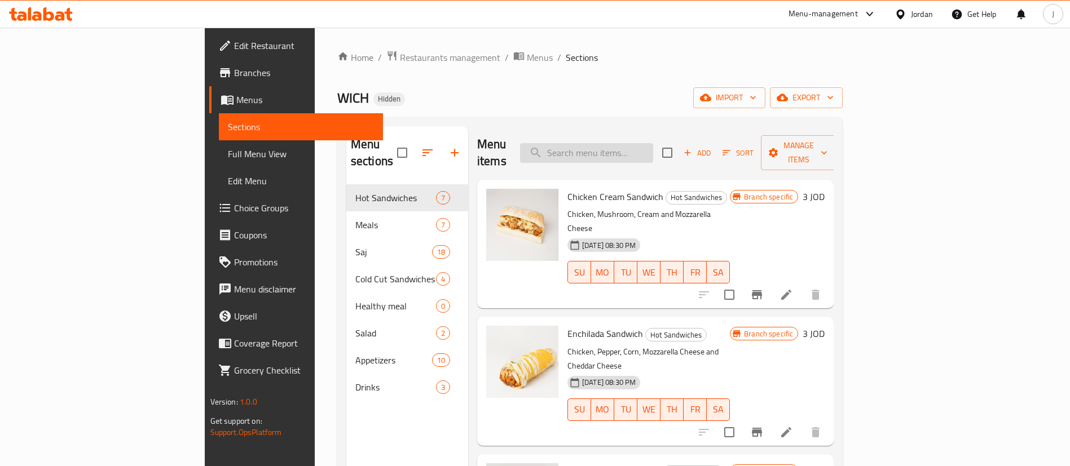
paste input "Quesadilla Tortilla"
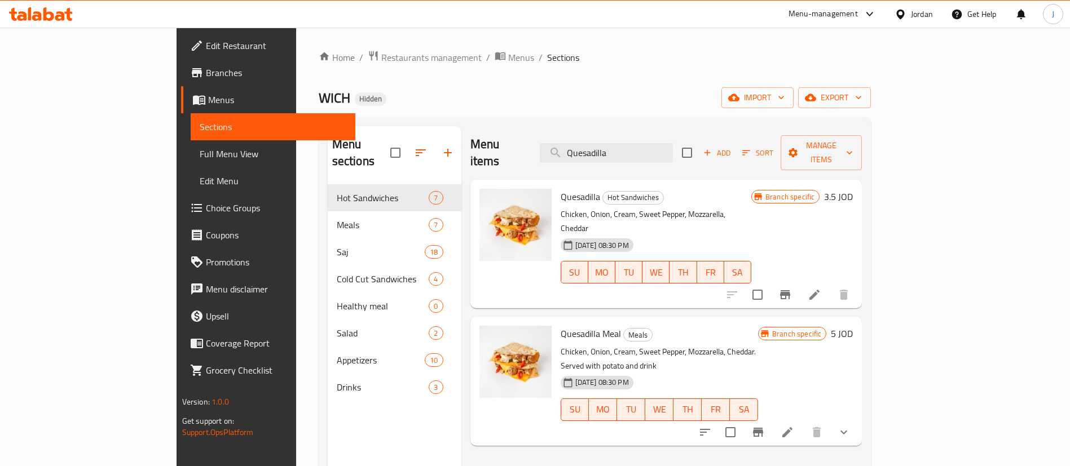
type input "Quesadilla"
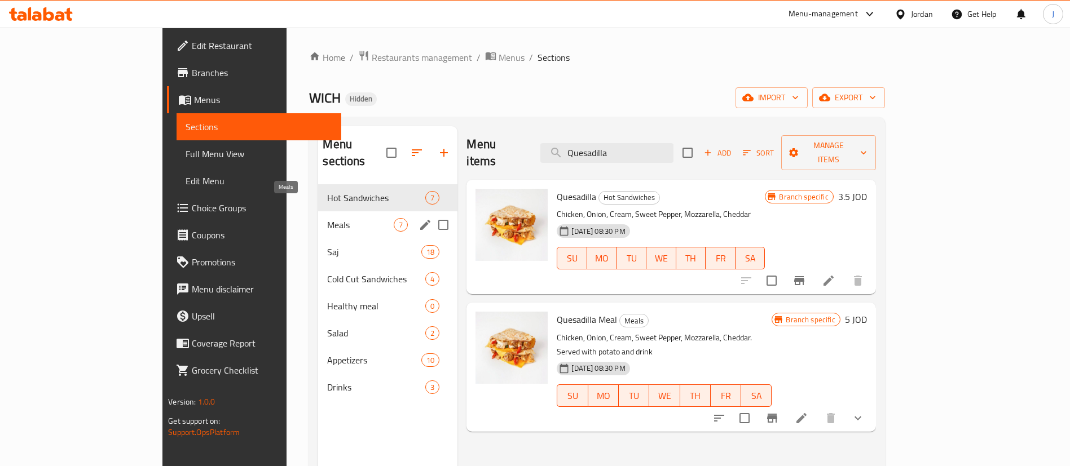
click at [327, 218] on span "Meals" at bounding box center [360, 225] width 67 height 14
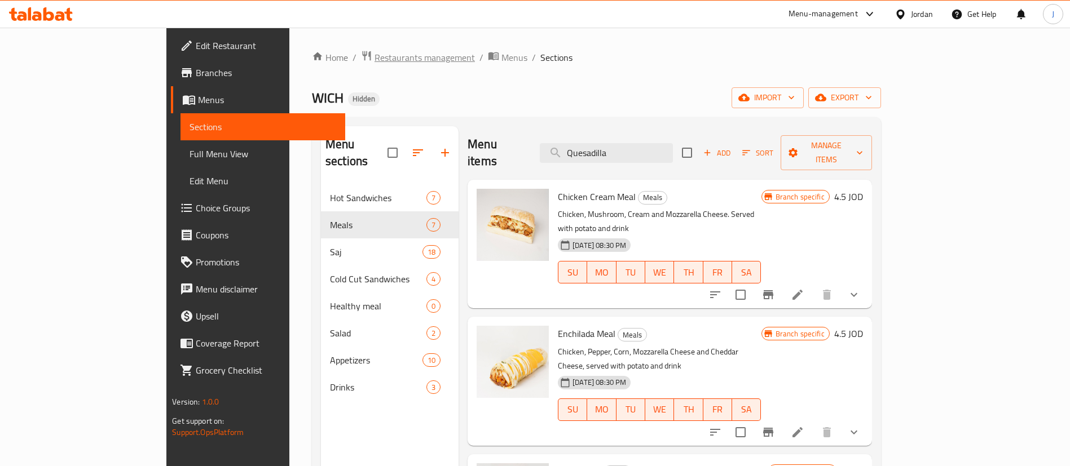
click at [374, 64] on span "Restaurants management" at bounding box center [424, 58] width 100 height 14
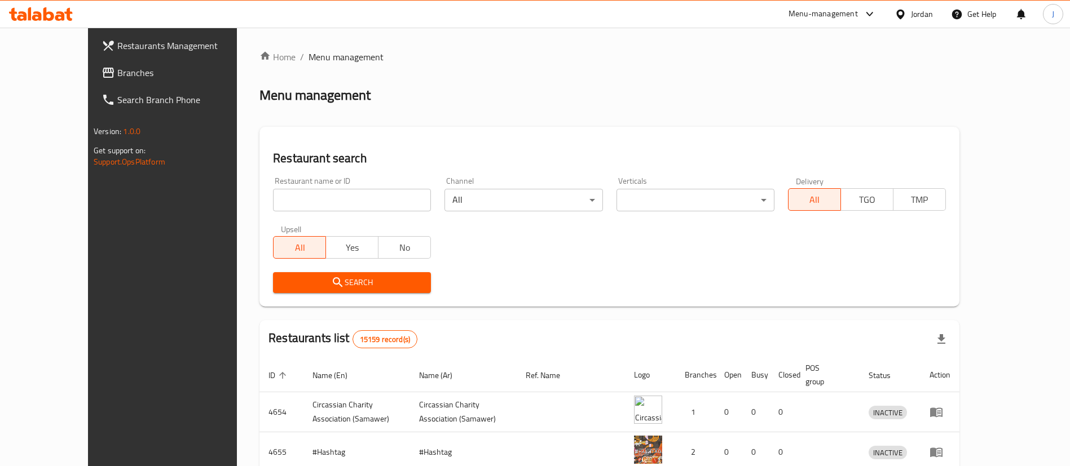
click at [317, 203] on input "search" at bounding box center [352, 200] width 158 height 23
type input "wich"
click button "Search" at bounding box center [352, 282] width 158 height 21
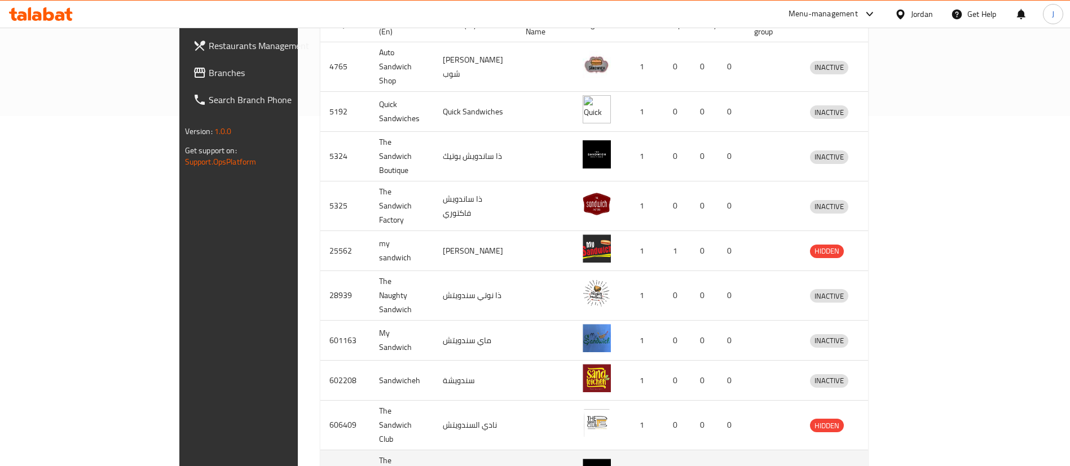
scroll to position [375, 0]
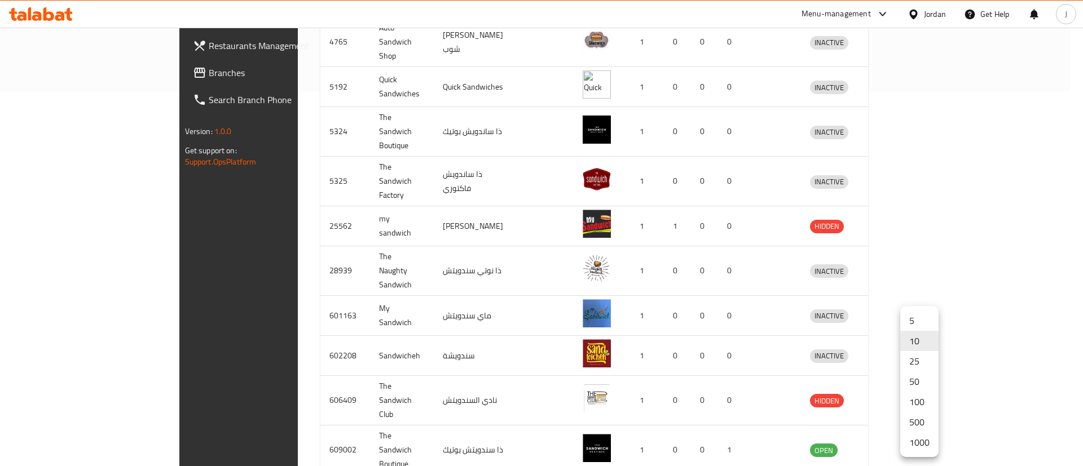
click at [926, 432] on li "1000" at bounding box center [919, 442] width 38 height 20
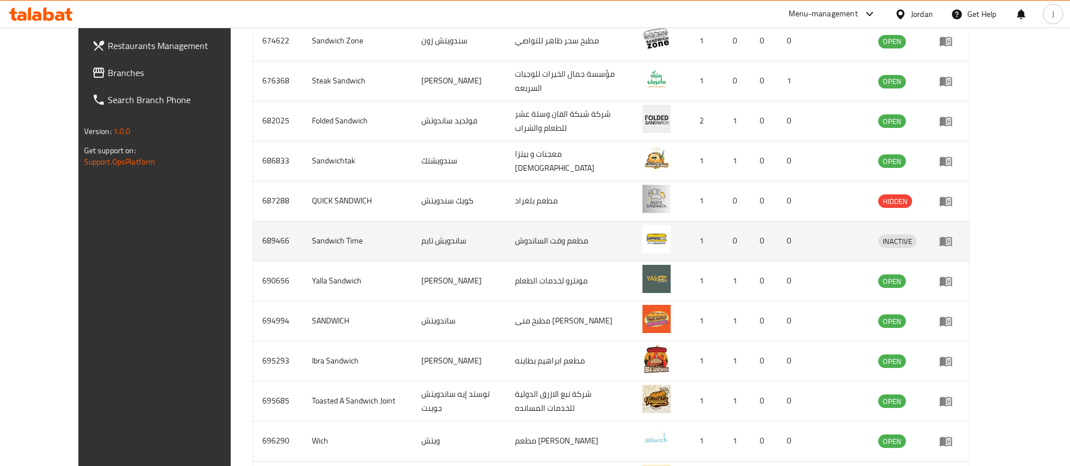
scroll to position [2066, 0]
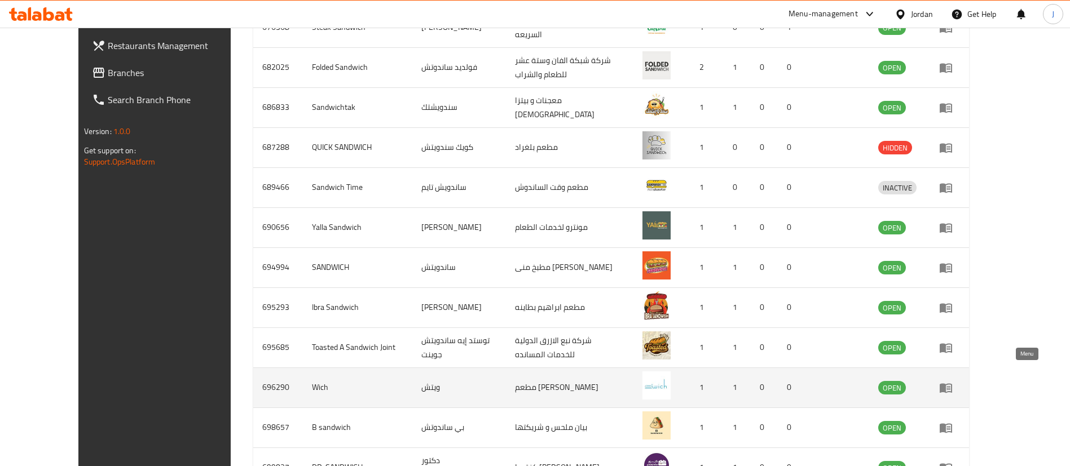
click at [952, 383] on icon "enhanced table" at bounding box center [945, 388] width 12 height 10
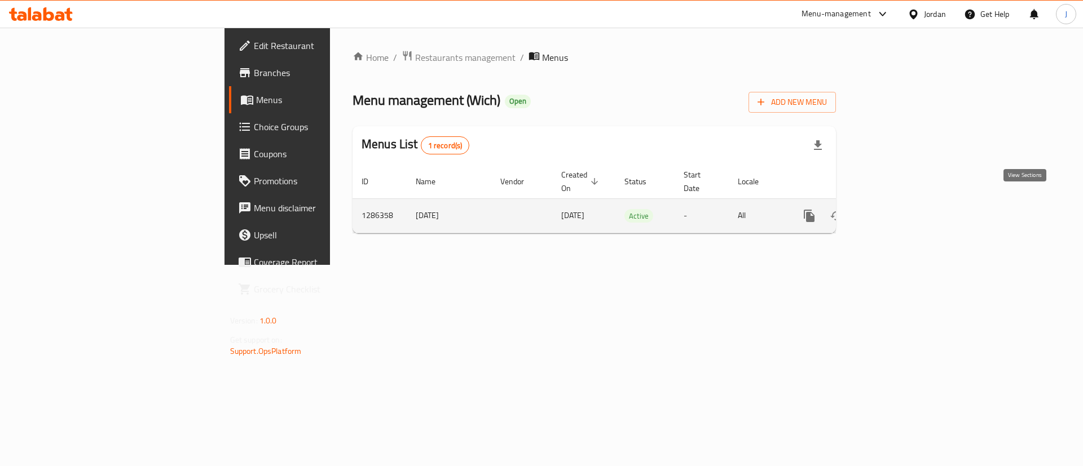
click at [904, 202] on link "enhanced table" at bounding box center [890, 215] width 27 height 27
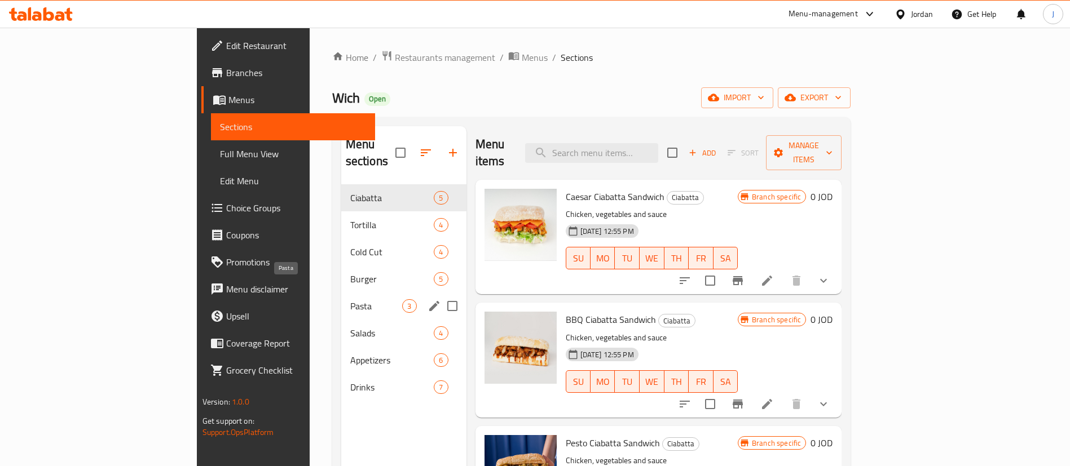
click at [350, 299] on span "Pasta" at bounding box center [376, 306] width 52 height 14
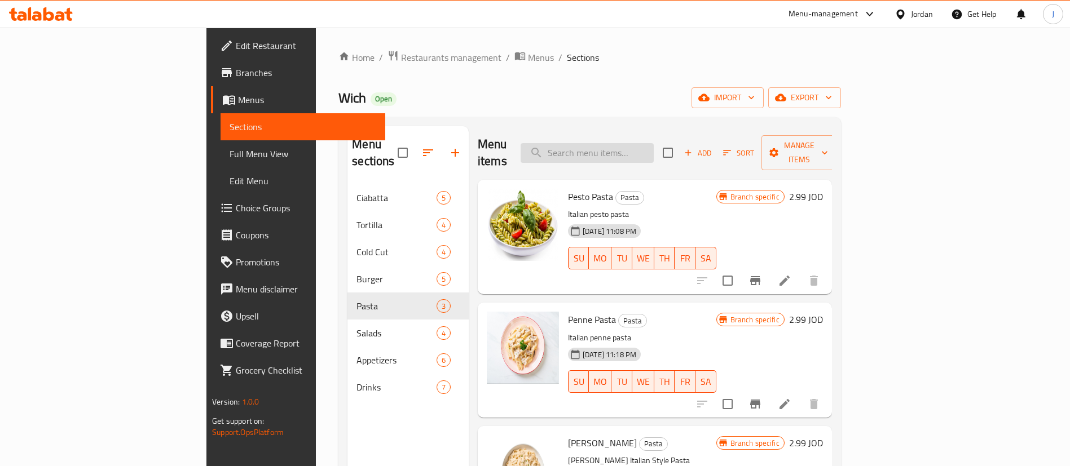
click at [641, 143] on input "search" at bounding box center [586, 153] width 133 height 20
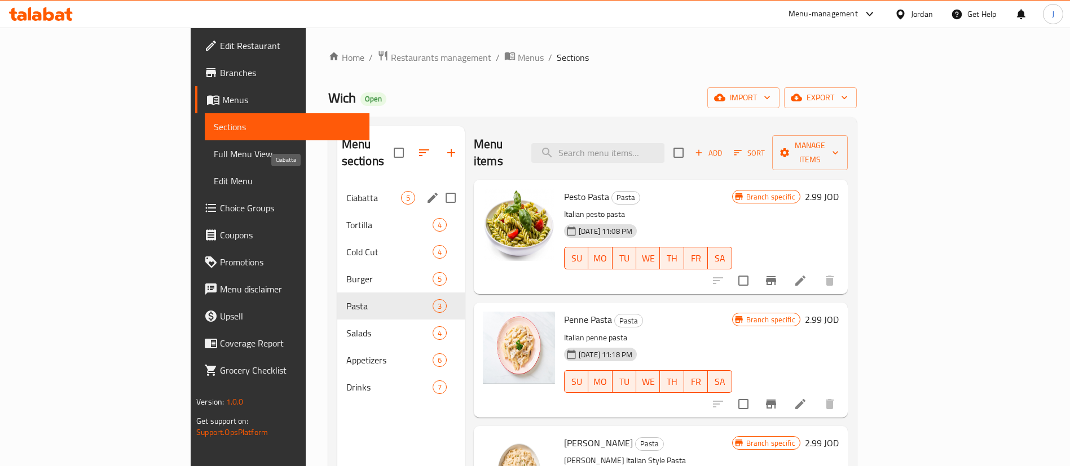
click at [346, 191] on span "Ciabatta" at bounding box center [373, 198] width 55 height 14
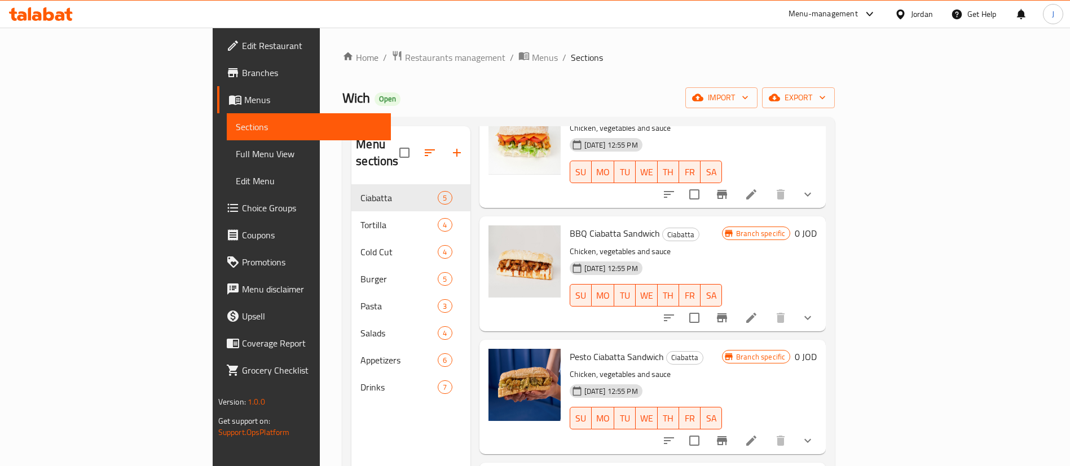
scroll to position [178, 0]
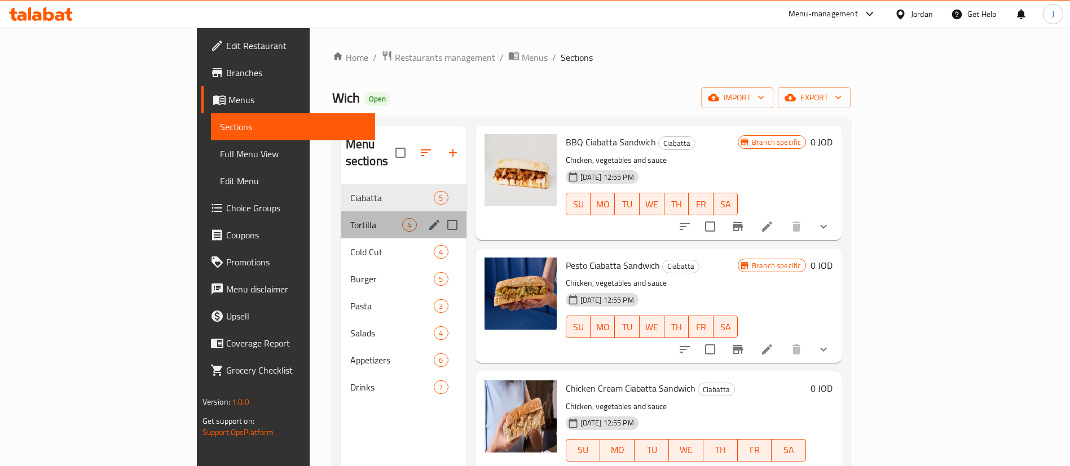
click at [341, 211] on div "Tortilla 4" at bounding box center [403, 224] width 125 height 27
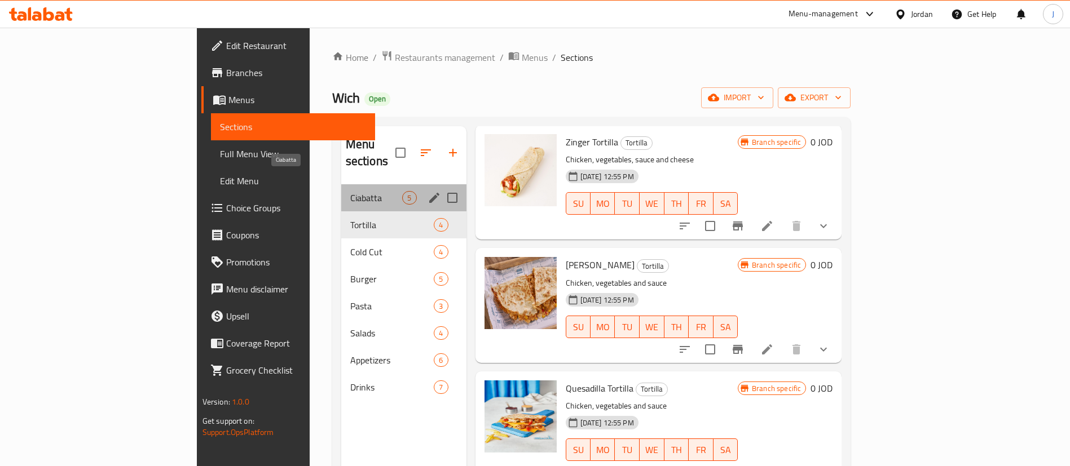
click at [350, 191] on span "Ciabatta" at bounding box center [376, 198] width 52 height 14
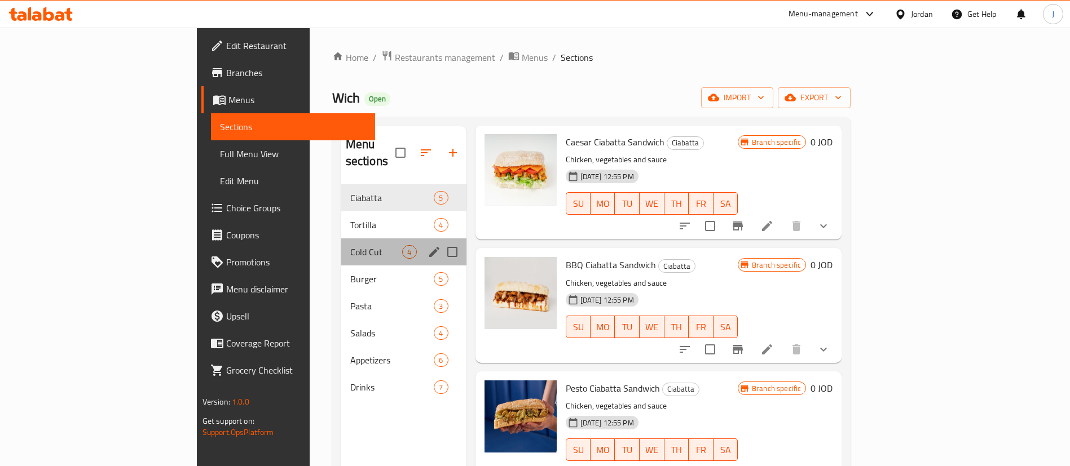
click at [341, 239] on div "Cold Cut 4" at bounding box center [403, 252] width 125 height 27
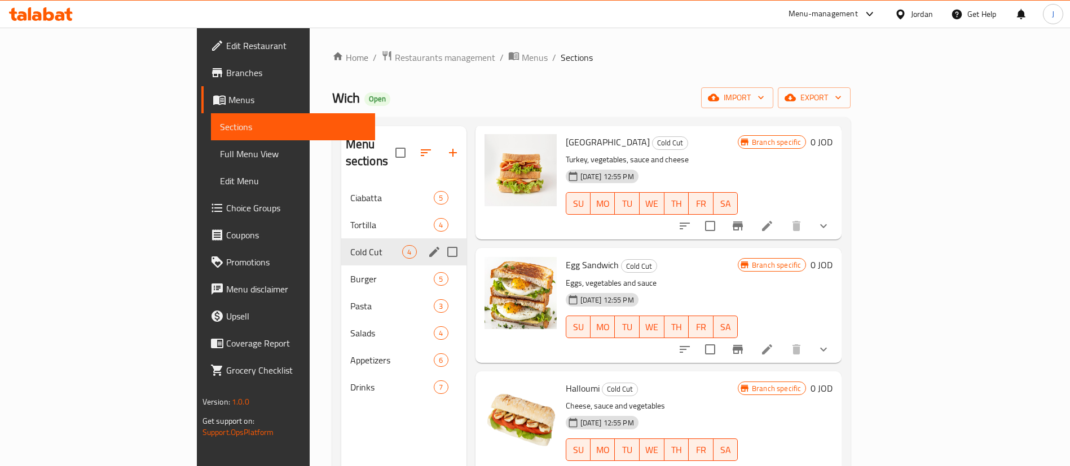
click at [341, 273] on div "Burger 5" at bounding box center [403, 279] width 125 height 27
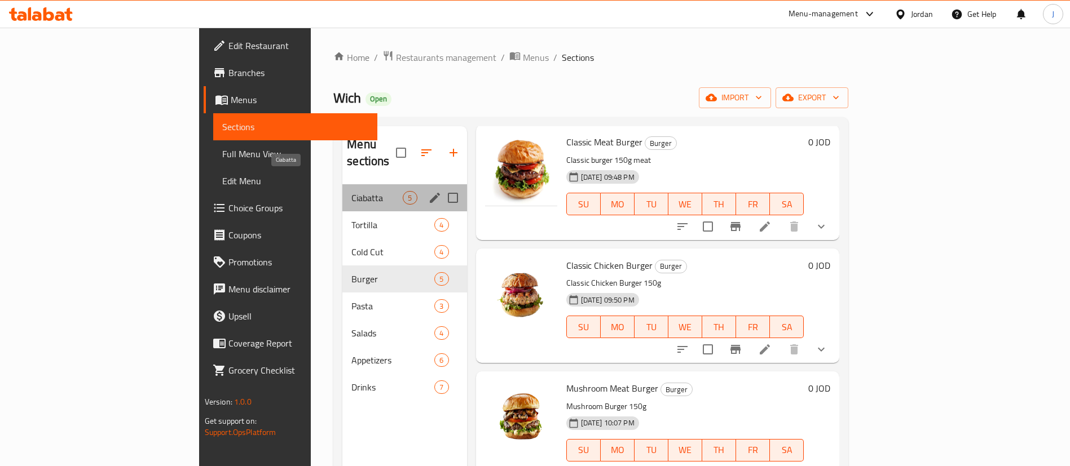
click at [351, 191] on span "Ciabatta" at bounding box center [376, 198] width 51 height 14
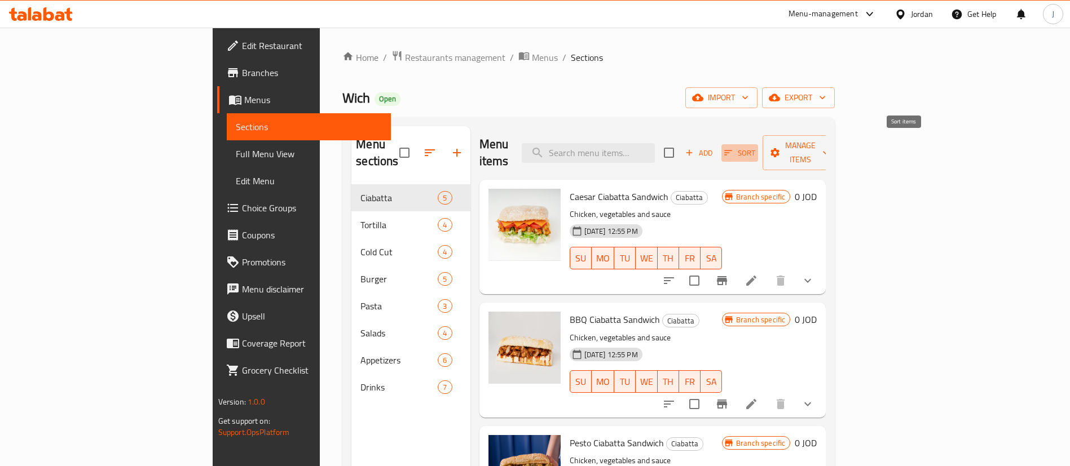
click at [755, 147] on span "Sort" at bounding box center [739, 153] width 31 height 13
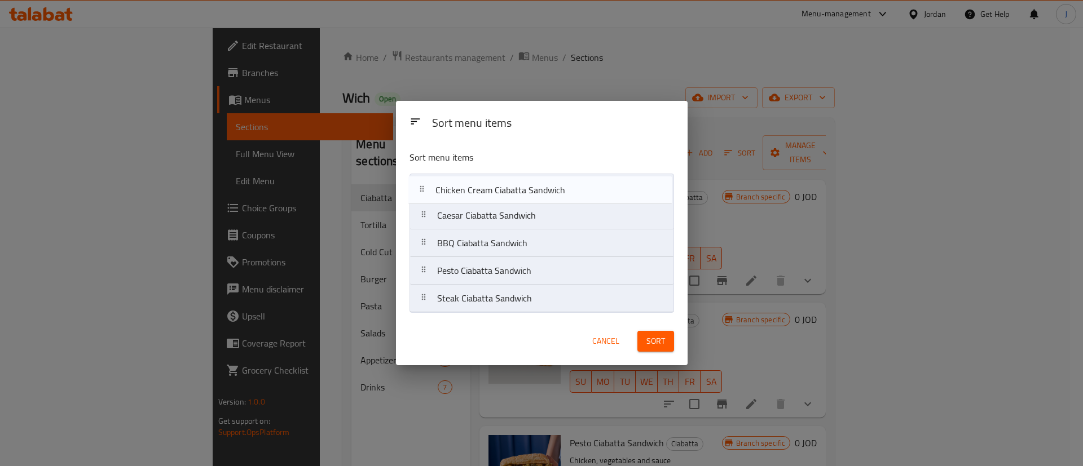
drag, startPoint x: 524, startPoint y: 277, endPoint x: 523, endPoint y: 191, distance: 86.8
click at [523, 191] on nav "Caesar Ciabatta Sandwich BBQ Ciabatta Sandwich Pesto Ciabatta Sandwich Chicken …" at bounding box center [541, 243] width 264 height 139
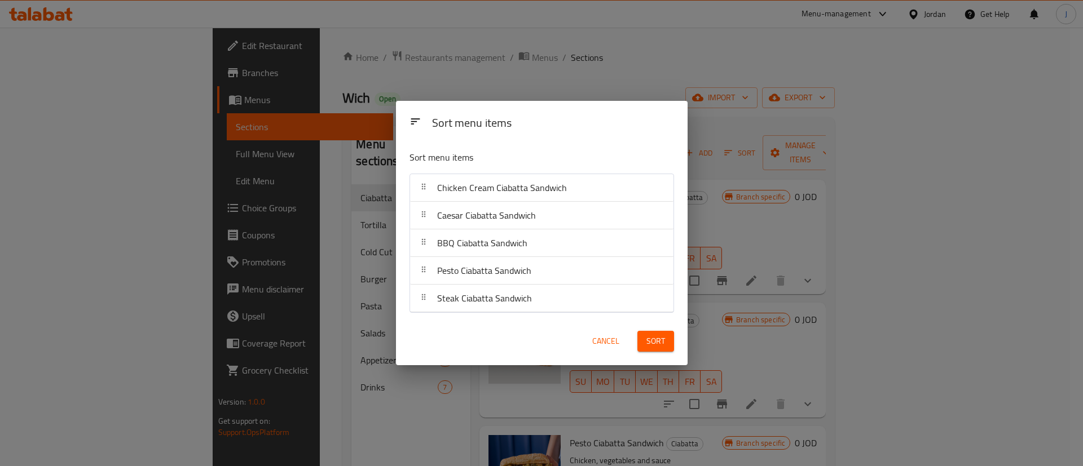
click at [649, 340] on span "Sort" at bounding box center [655, 341] width 19 height 14
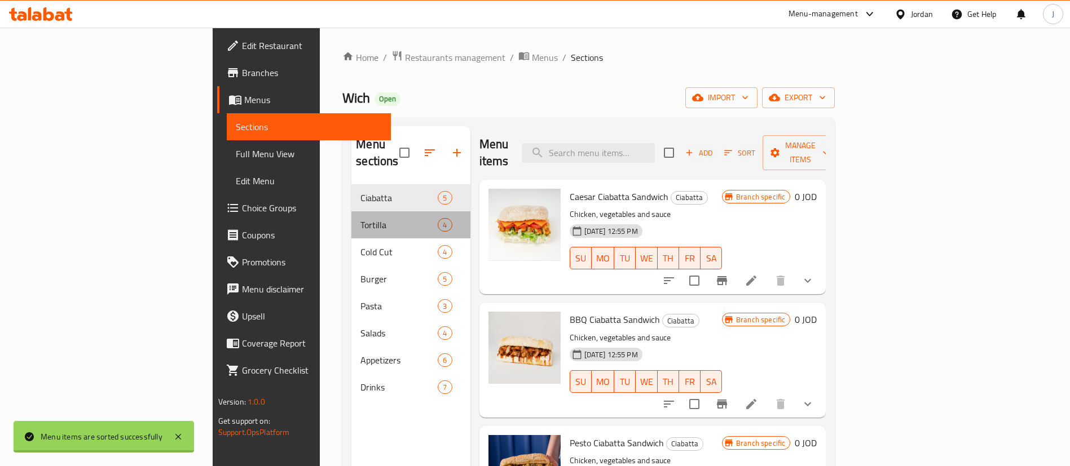
click at [360, 218] on span "Tortilla" at bounding box center [398, 225] width 77 height 14
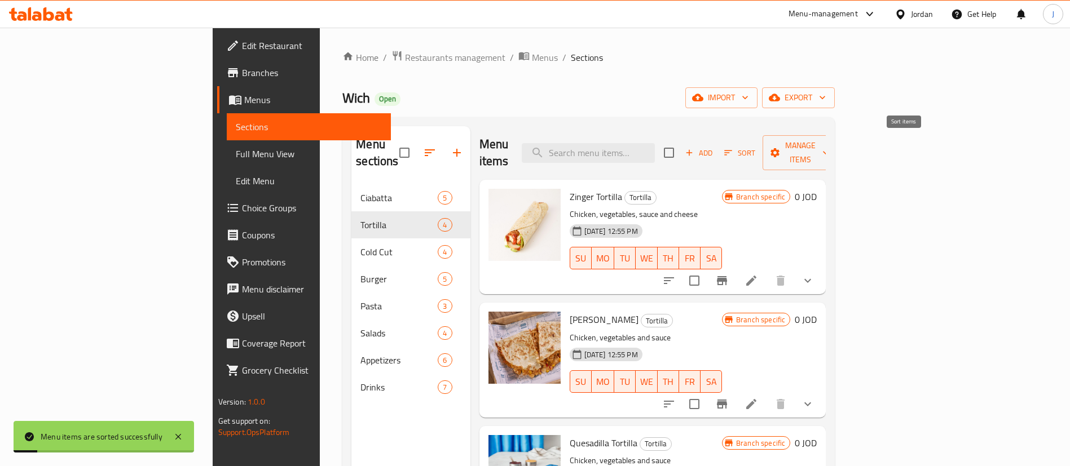
click at [755, 147] on span "Sort" at bounding box center [739, 153] width 31 height 13
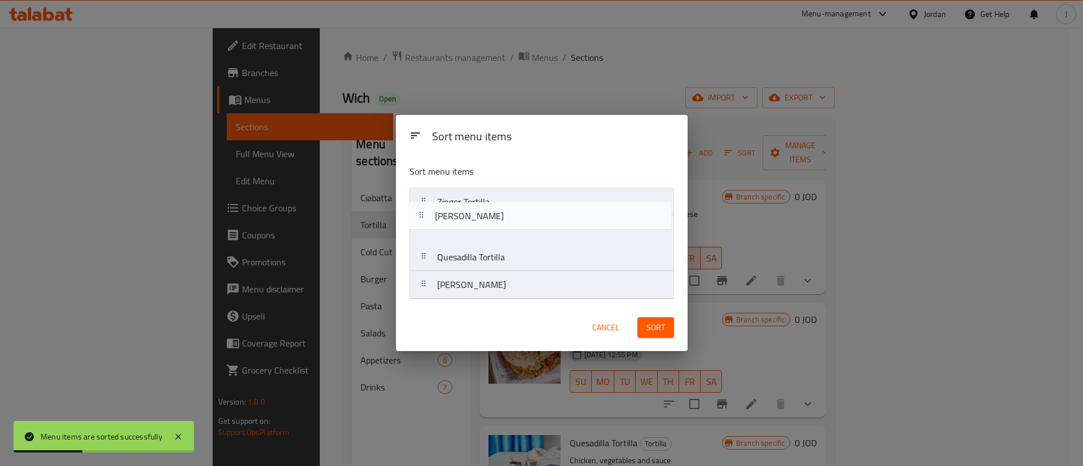
drag, startPoint x: 536, startPoint y: 228, endPoint x: 532, endPoint y: 202, distance: 26.2
click at [532, 202] on nav "Zinger Tortilla [PERSON_NAME] Tortilla [PERSON_NAME]" at bounding box center [541, 244] width 264 height 112
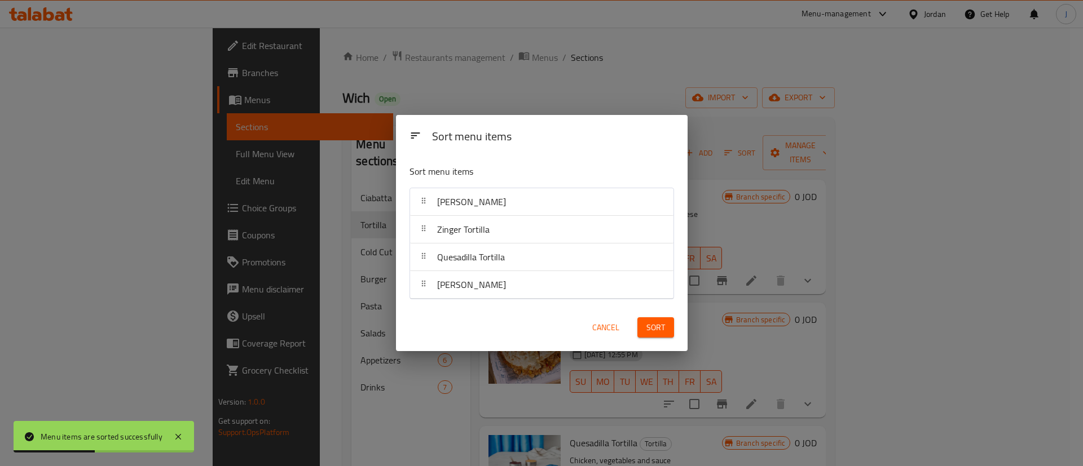
click at [657, 330] on span "Sort" at bounding box center [655, 328] width 19 height 14
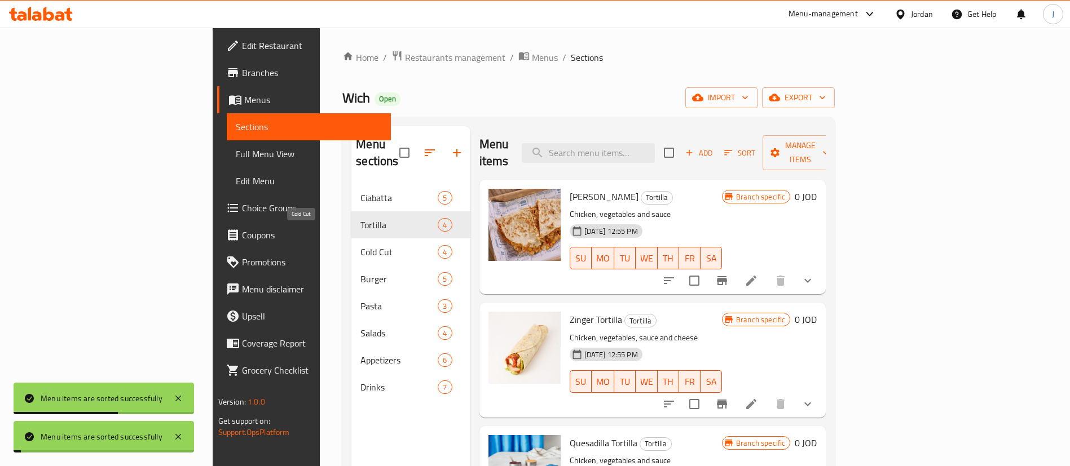
click at [360, 245] on span "Cold Cut" at bounding box center [398, 252] width 77 height 14
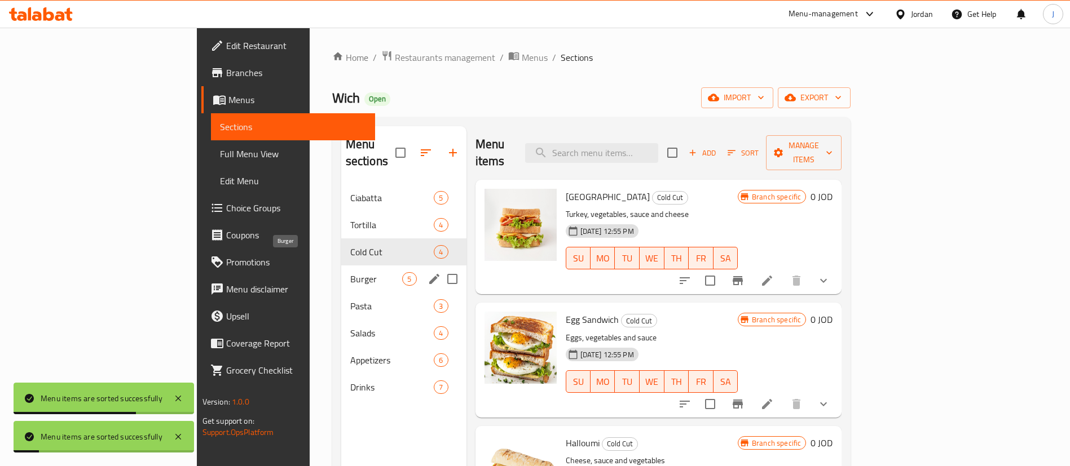
click at [350, 272] on span "Burger" at bounding box center [376, 279] width 52 height 14
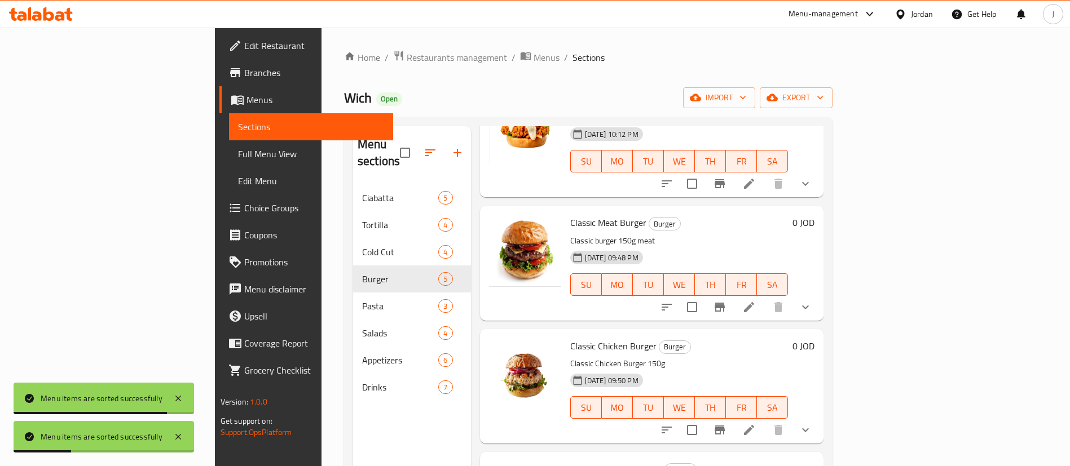
scroll to position [178, 0]
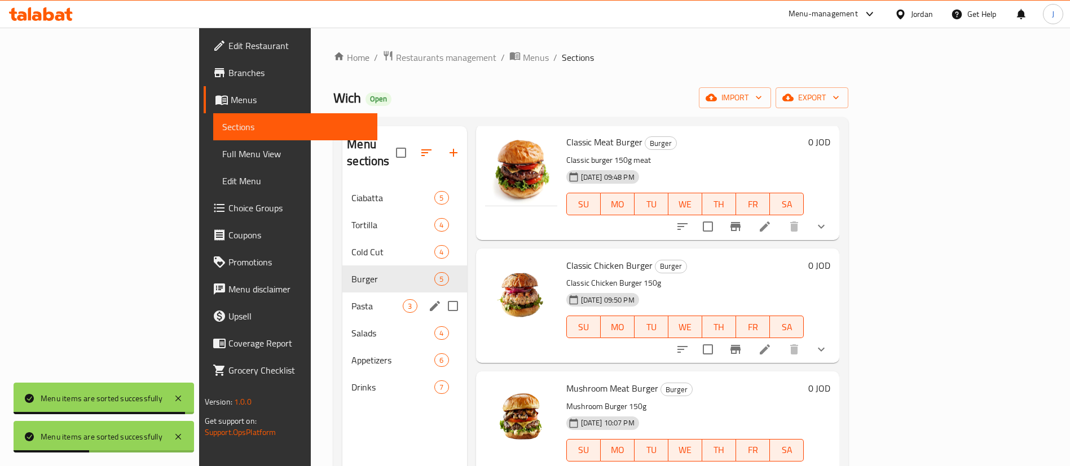
click at [351, 299] on span "Pasta" at bounding box center [376, 306] width 51 height 14
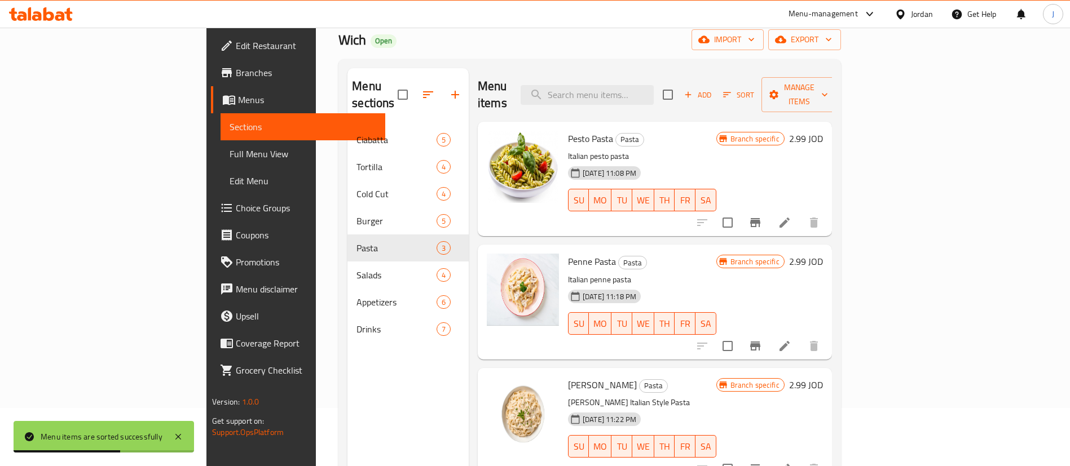
scroll to position [85, 0]
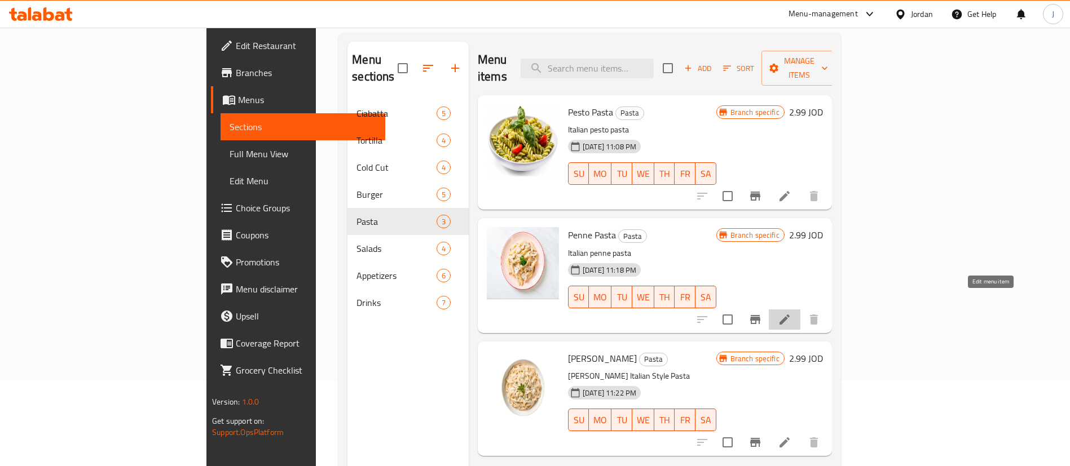
click at [791, 313] on icon at bounding box center [785, 320] width 14 height 14
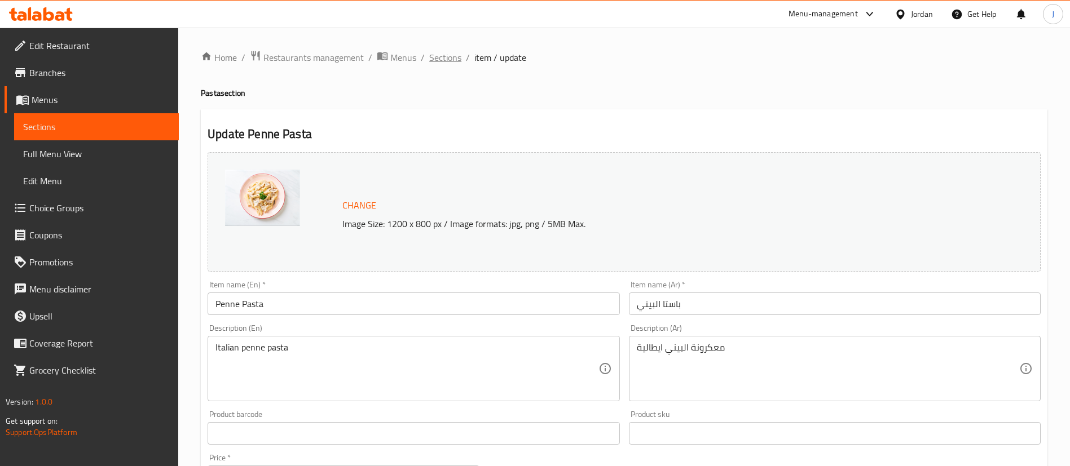
click at [440, 61] on span "Sections" at bounding box center [445, 58] width 32 height 14
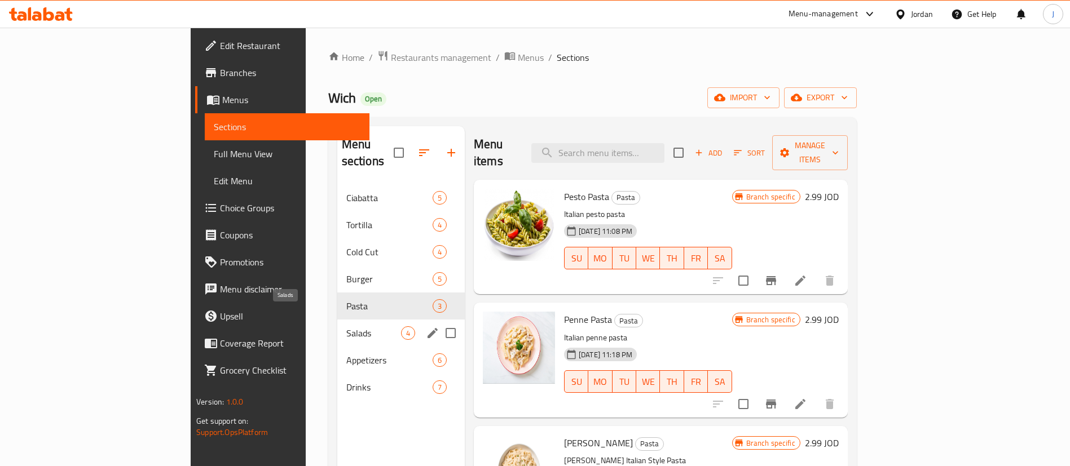
click at [346, 326] on span "Salads" at bounding box center [373, 333] width 55 height 14
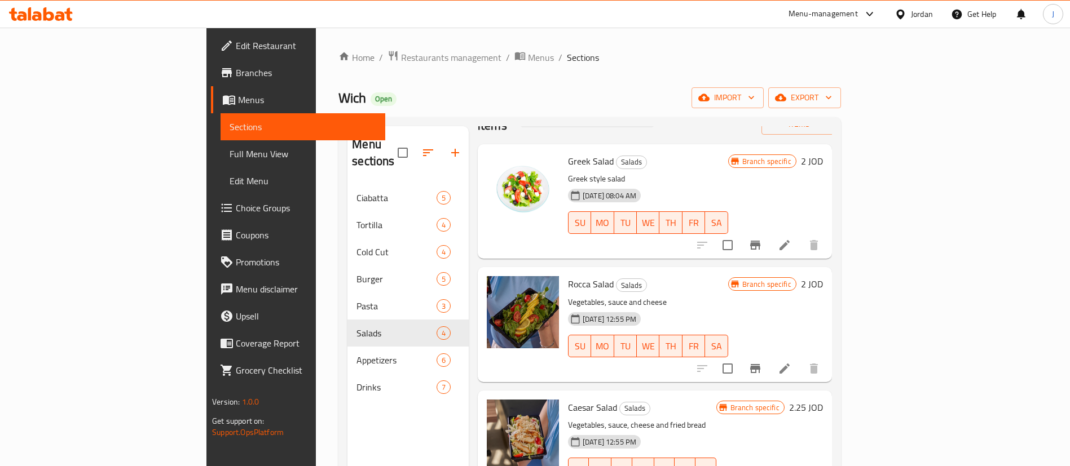
scroll to position [55, 0]
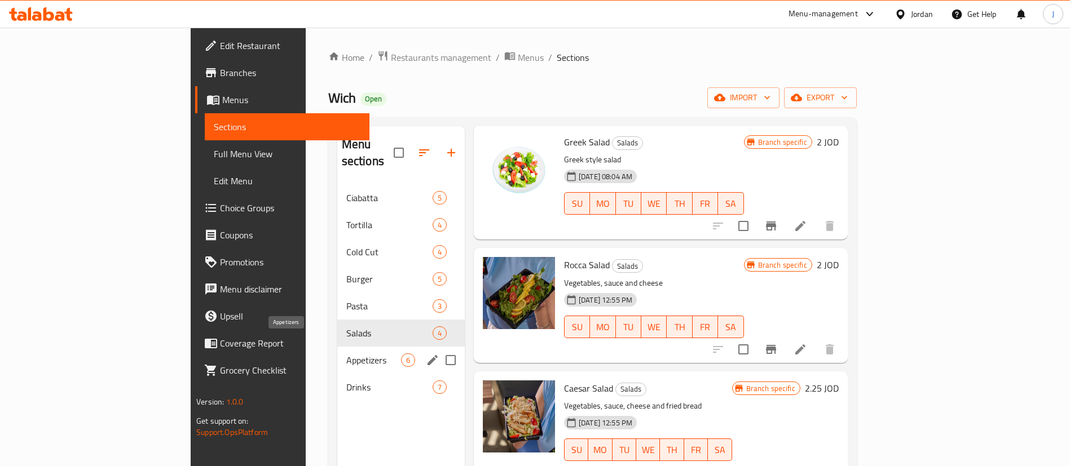
click at [346, 354] on span "Appetizers" at bounding box center [373, 361] width 55 height 14
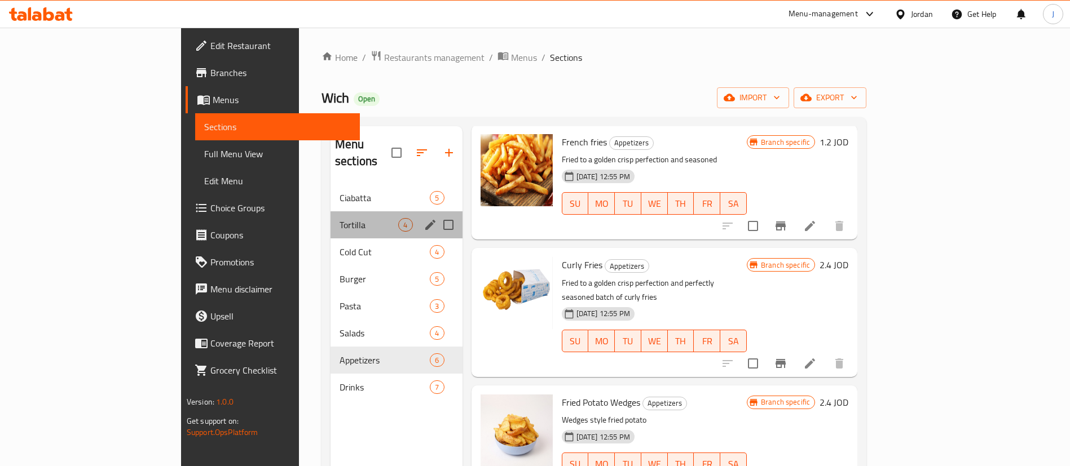
click at [330, 217] on div "Tortilla 4" at bounding box center [396, 224] width 132 height 27
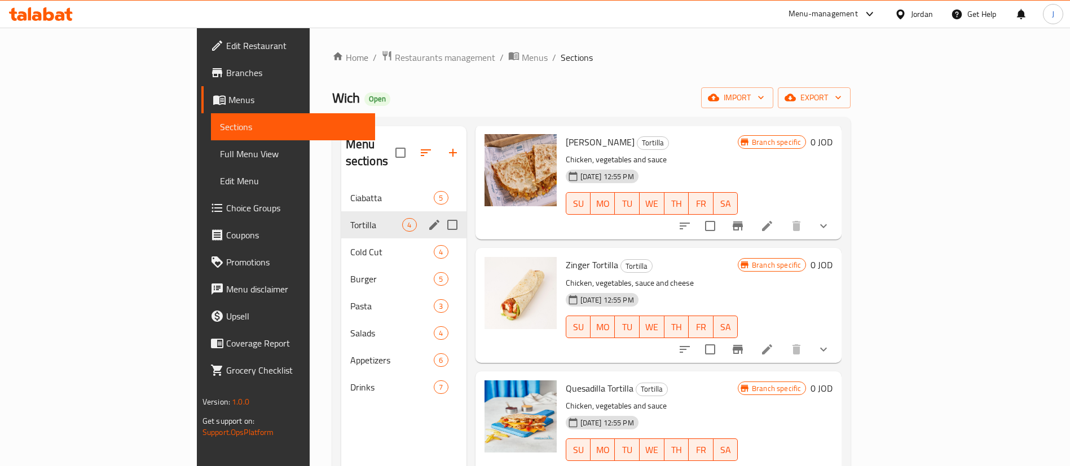
click at [341, 211] on div "Tortilla 4" at bounding box center [403, 224] width 125 height 27
click at [350, 191] on span "Ciabatta" at bounding box center [376, 198] width 52 height 14
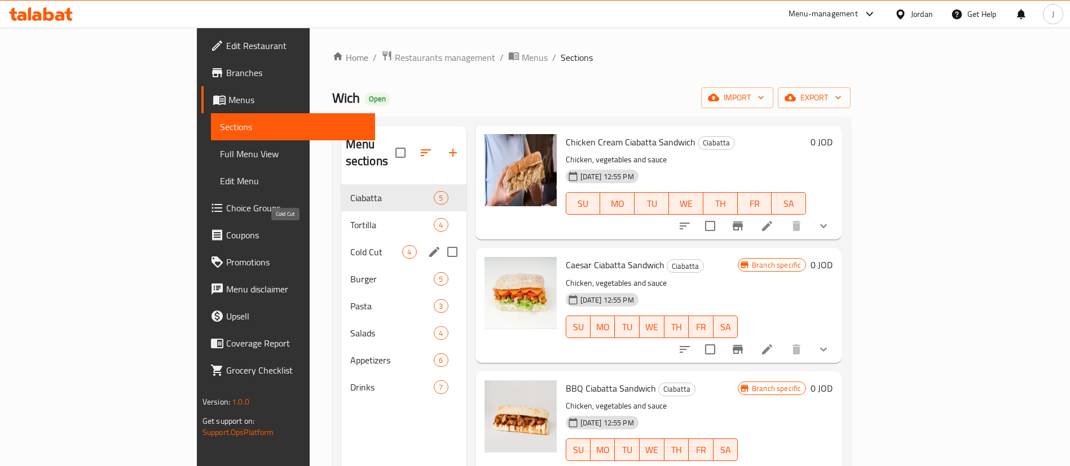
click at [350, 245] on span "Cold Cut" at bounding box center [376, 252] width 52 height 14
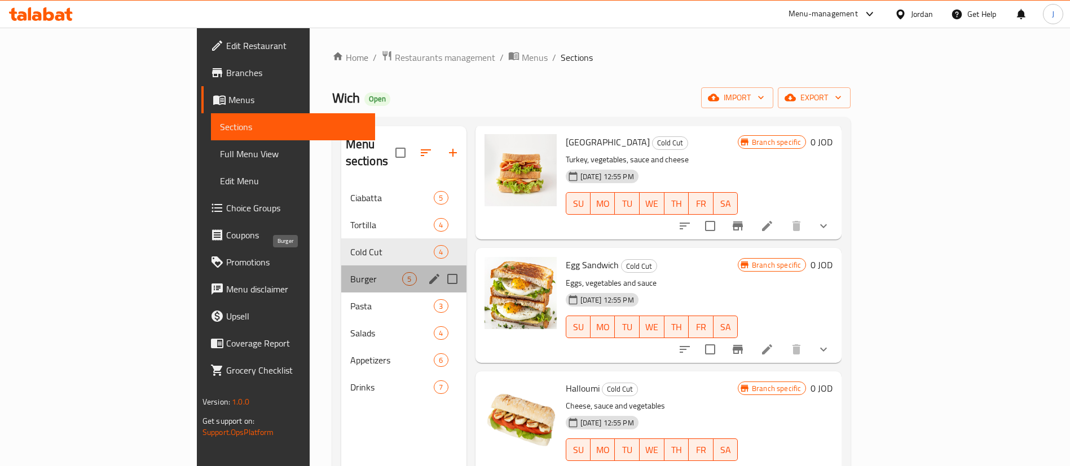
click at [350, 272] on span "Burger" at bounding box center [376, 279] width 52 height 14
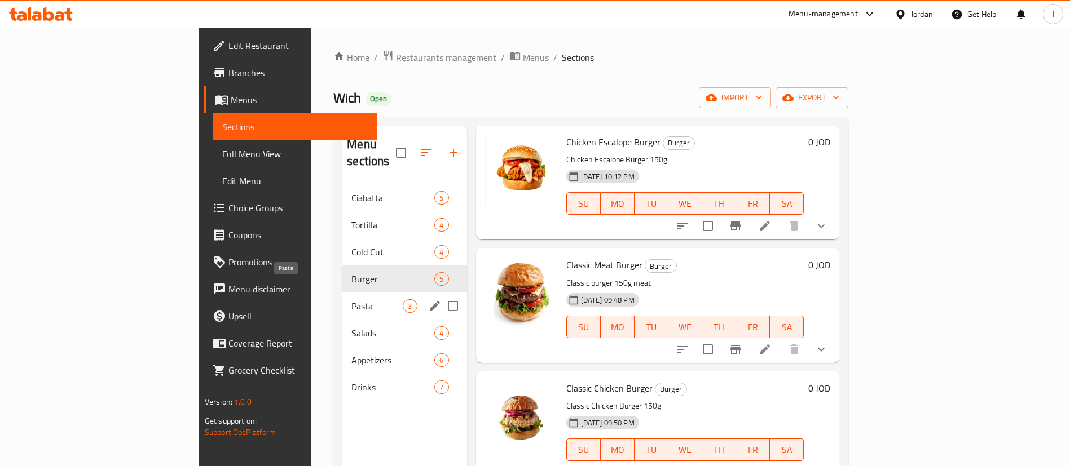
click at [351, 299] on span "Pasta" at bounding box center [376, 306] width 51 height 14
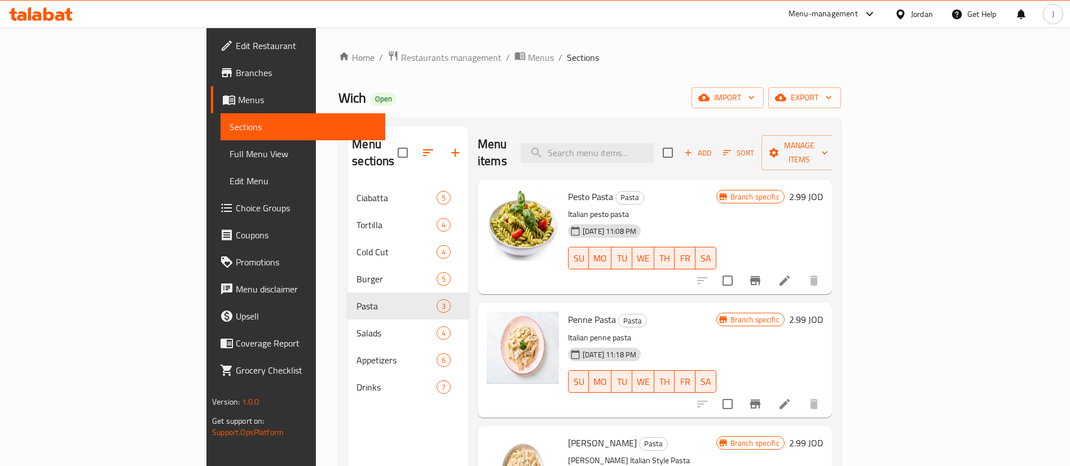
click at [211, 62] on link "Branches" at bounding box center [298, 72] width 174 height 27
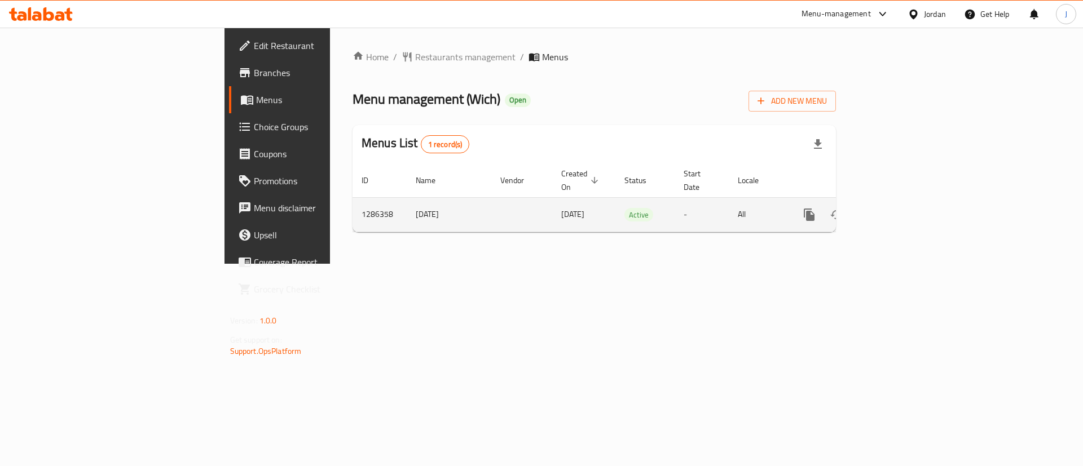
click at [897, 208] on icon "enhanced table" at bounding box center [891, 215] width 14 height 14
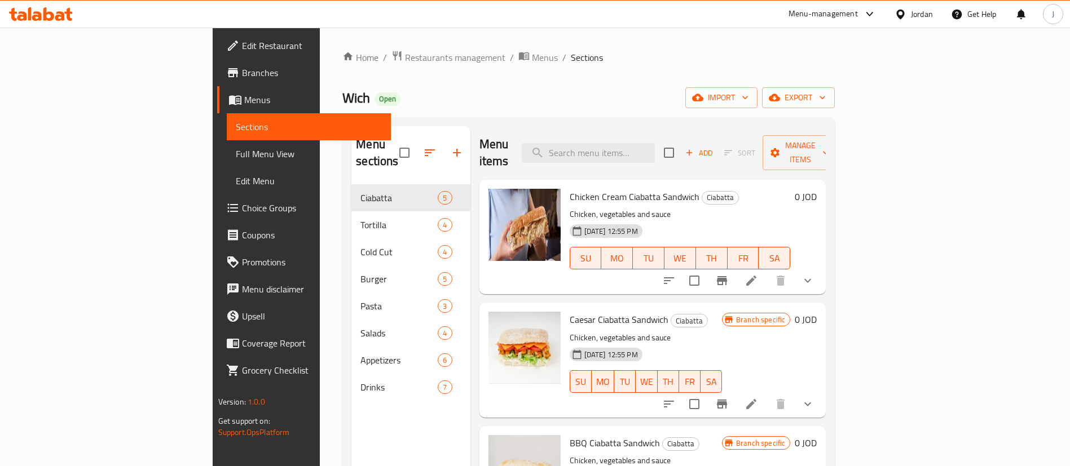
click at [821, 267] on button "show more" at bounding box center [807, 280] width 27 height 27
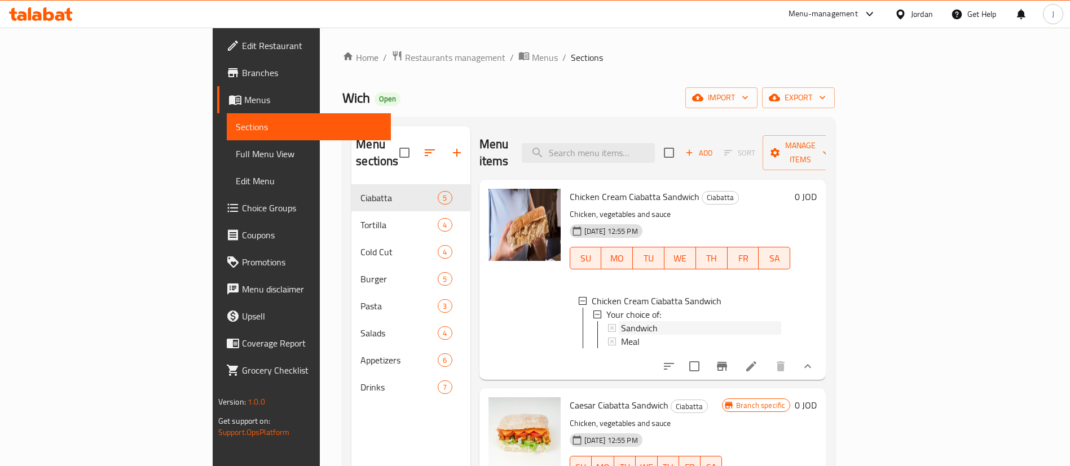
click at [621, 321] on span "Sandwich" at bounding box center [639, 328] width 37 height 14
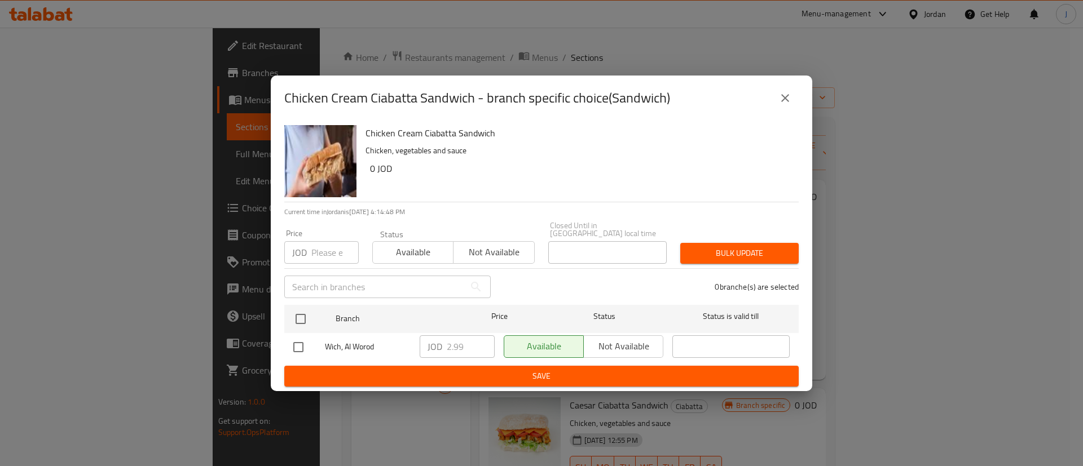
click at [788, 101] on icon "close" at bounding box center [785, 98] width 14 height 14
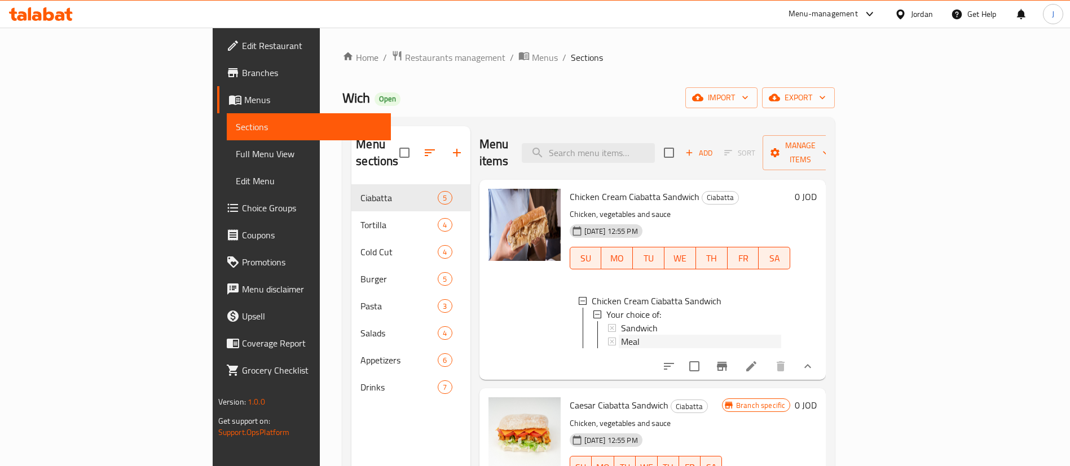
click at [621, 335] on div "Meal" at bounding box center [701, 342] width 161 height 14
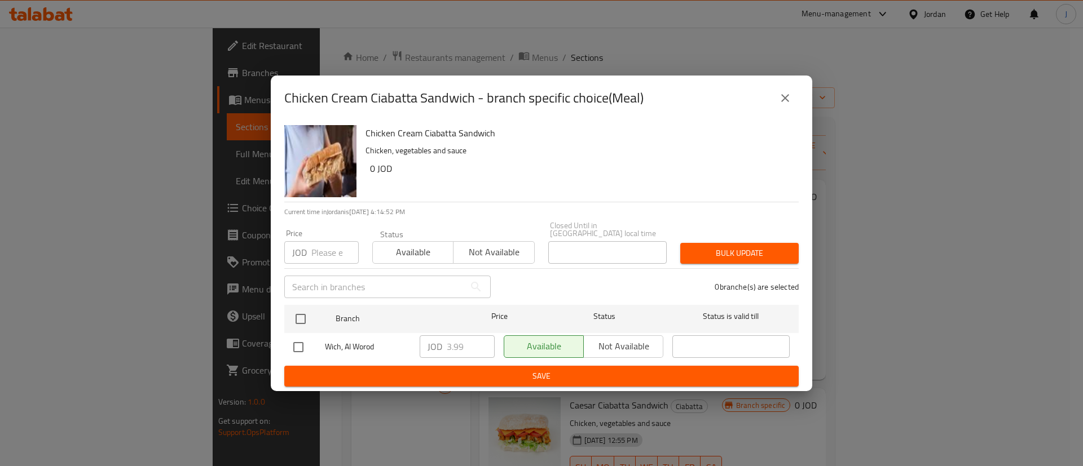
click at [772, 106] on button "close" at bounding box center [784, 98] width 27 height 27
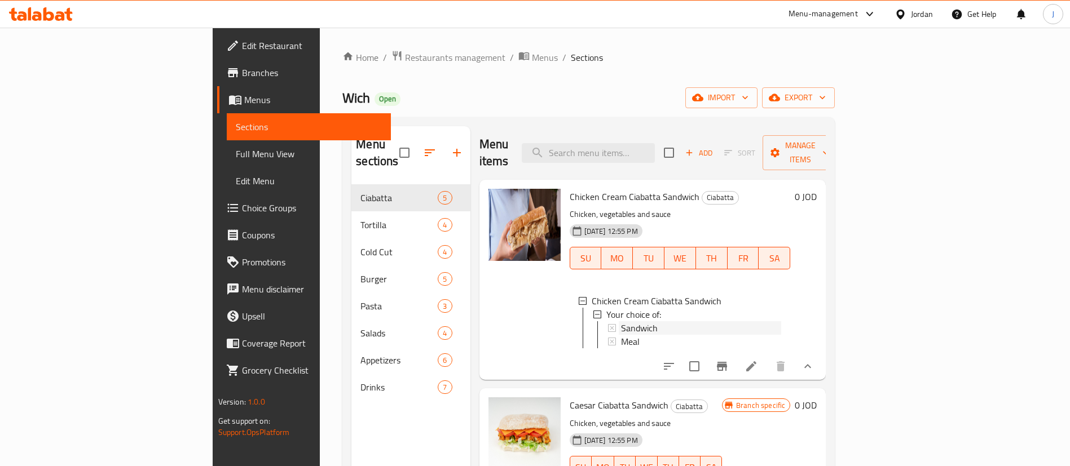
click at [621, 321] on span "Sandwich" at bounding box center [639, 328] width 37 height 14
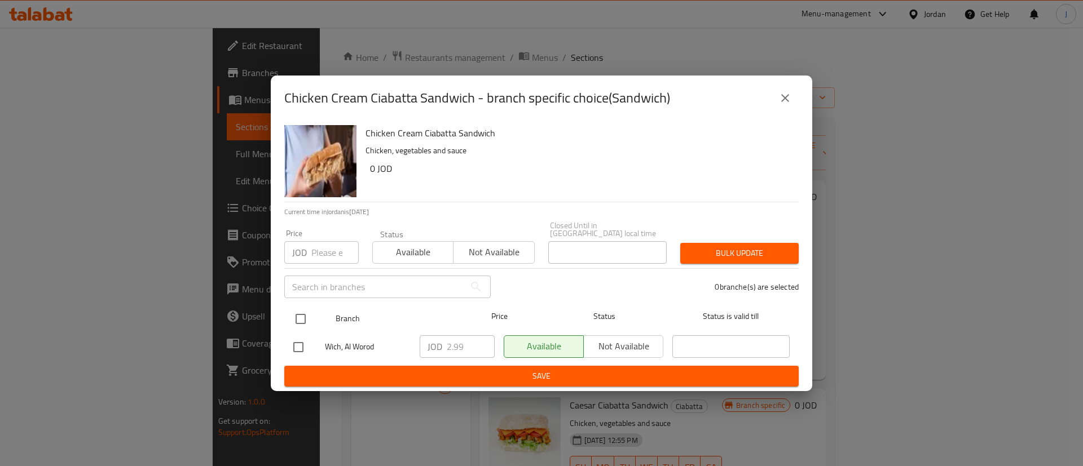
click at [305, 312] on input "checkbox" at bounding box center [301, 319] width 24 height 24
checkbox input "true"
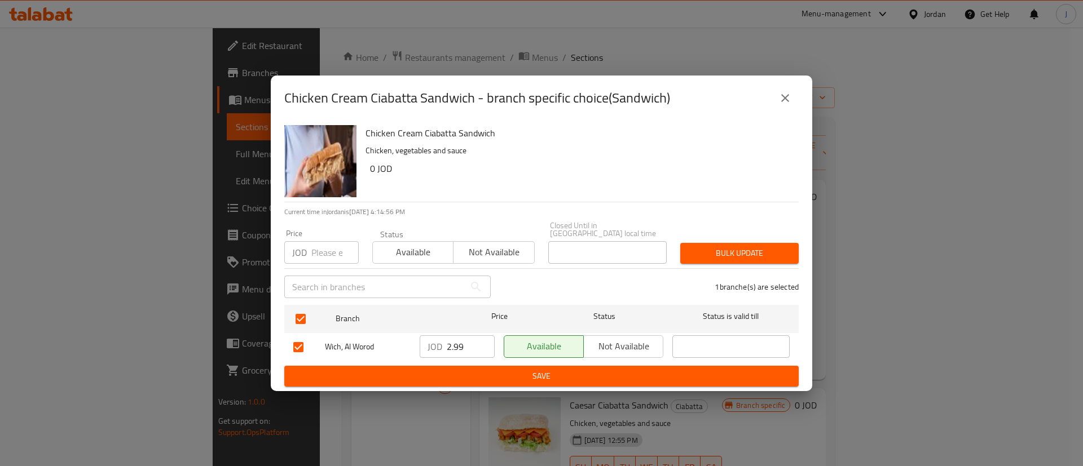
drag, startPoint x: 463, startPoint y: 344, endPoint x: 421, endPoint y: 347, distance: 42.9
click at [421, 347] on div "JOD 2.99 ​" at bounding box center [457, 346] width 75 height 23
type input "3.25"
click at [454, 369] on span "Save" at bounding box center [541, 376] width 496 height 14
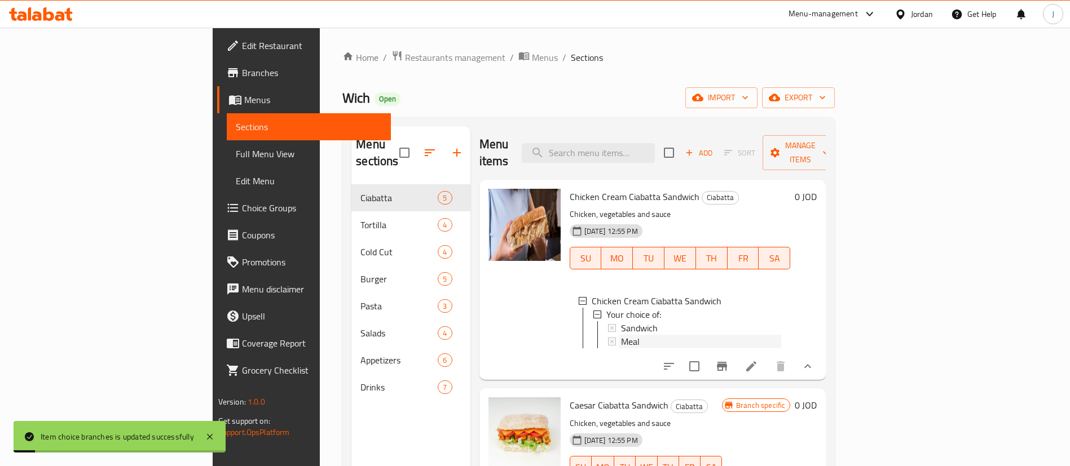
click at [619, 335] on div "Meal" at bounding box center [700, 342] width 163 height 14
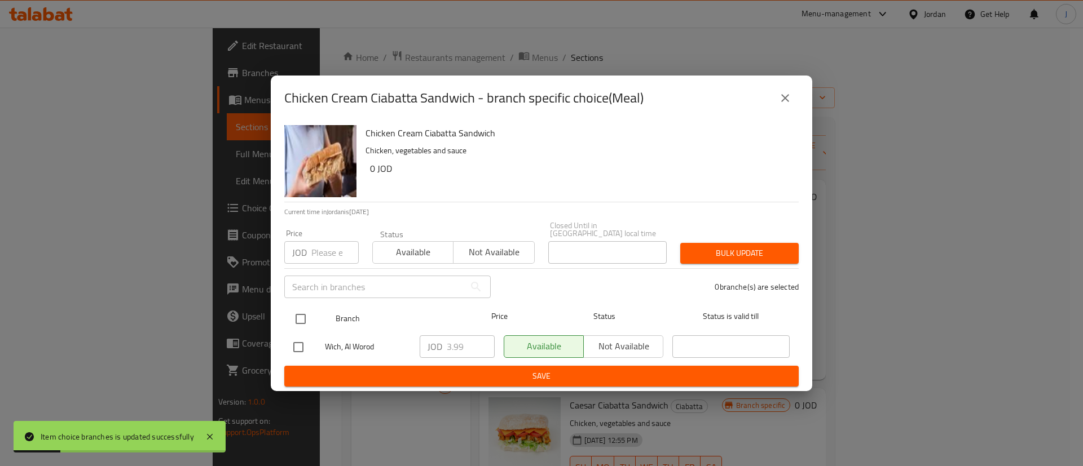
click at [302, 318] on input "checkbox" at bounding box center [301, 319] width 24 height 24
checkbox input "true"
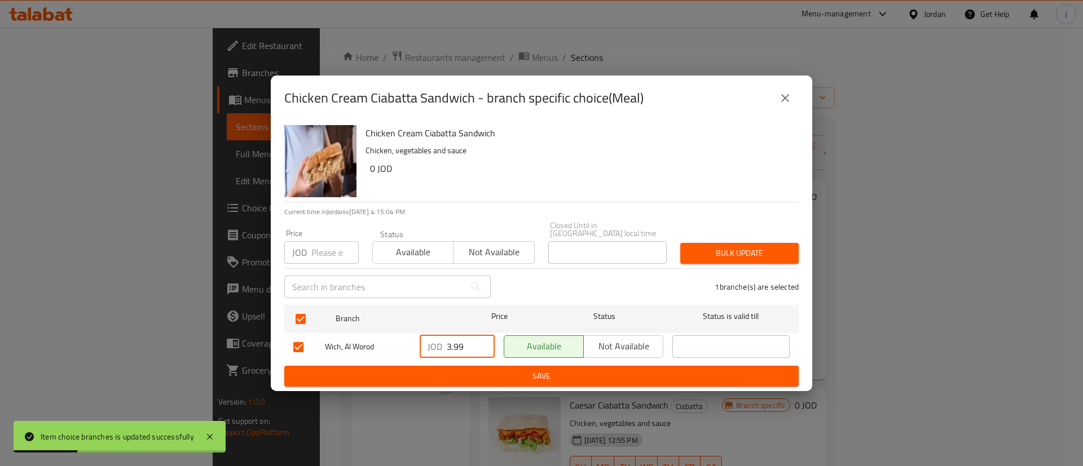
drag, startPoint x: 467, startPoint y: 345, endPoint x: 345, endPoint y: 351, distance: 121.9
click at [347, 351] on div "Wich, Al Worod JOD 3.99 ​ Available Not available ​" at bounding box center [541, 347] width 505 height 33
type input "4.25"
click at [408, 369] on span "Save" at bounding box center [541, 376] width 496 height 14
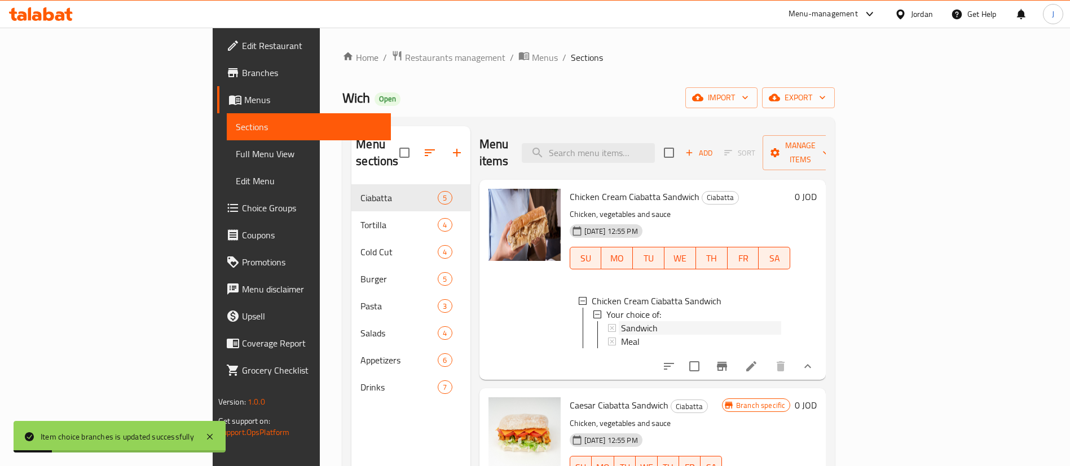
click at [621, 321] on span "Sandwich" at bounding box center [639, 328] width 37 height 14
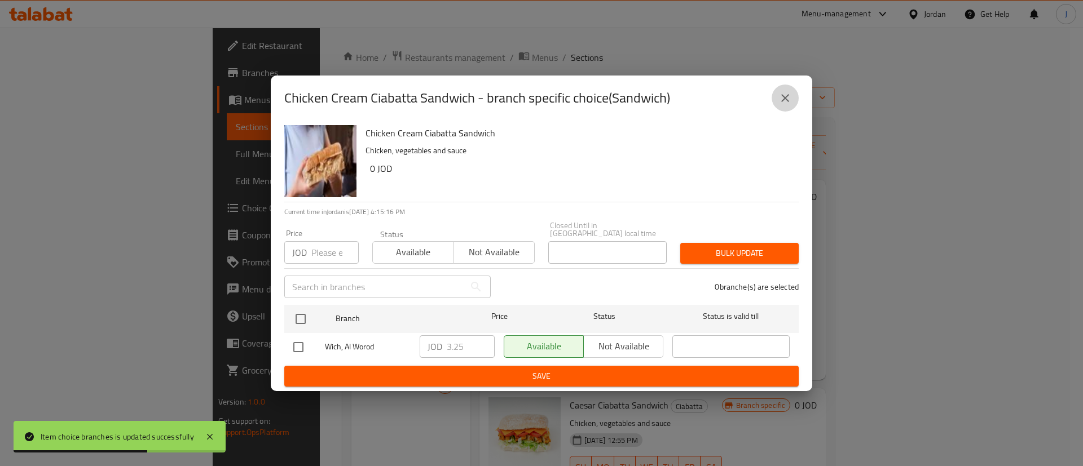
click at [781, 101] on icon "close" at bounding box center [785, 98] width 14 height 14
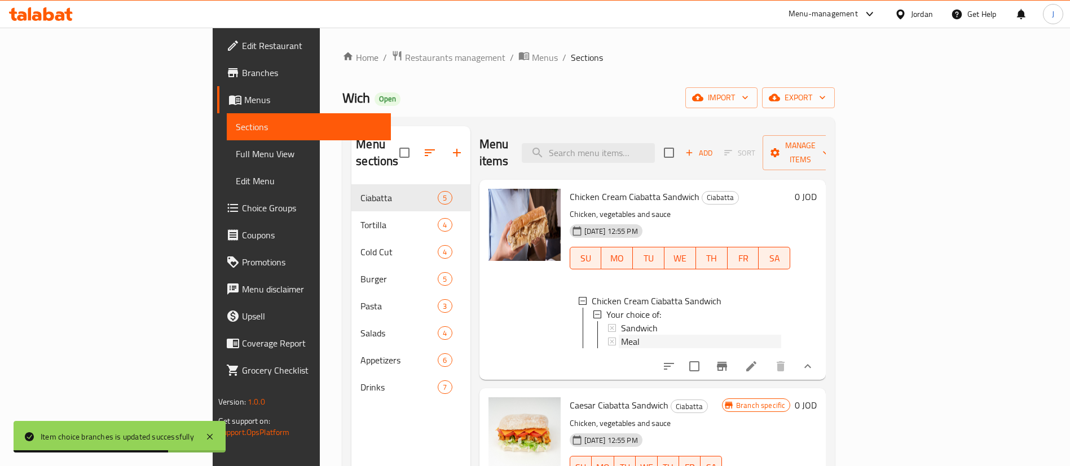
click at [621, 335] on div "Meal" at bounding box center [701, 342] width 161 height 14
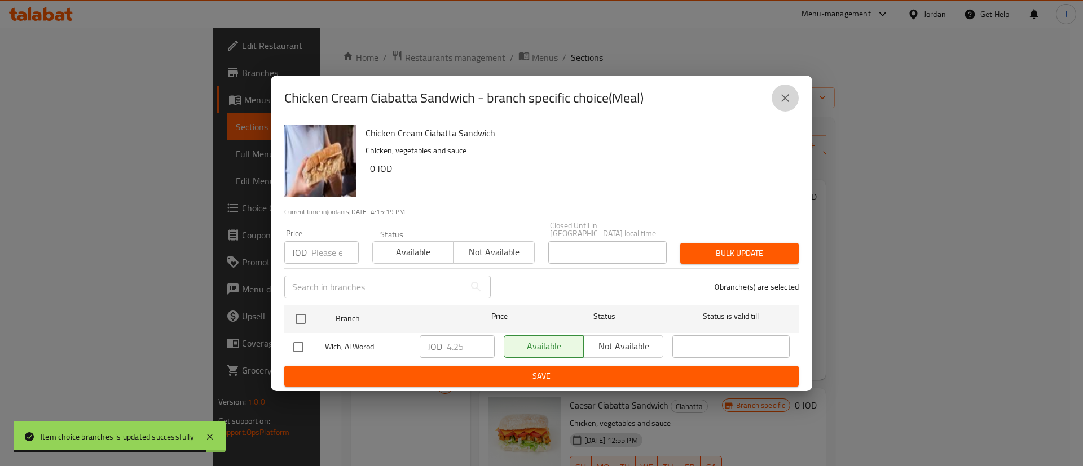
click at [783, 105] on icon "close" at bounding box center [785, 98] width 14 height 14
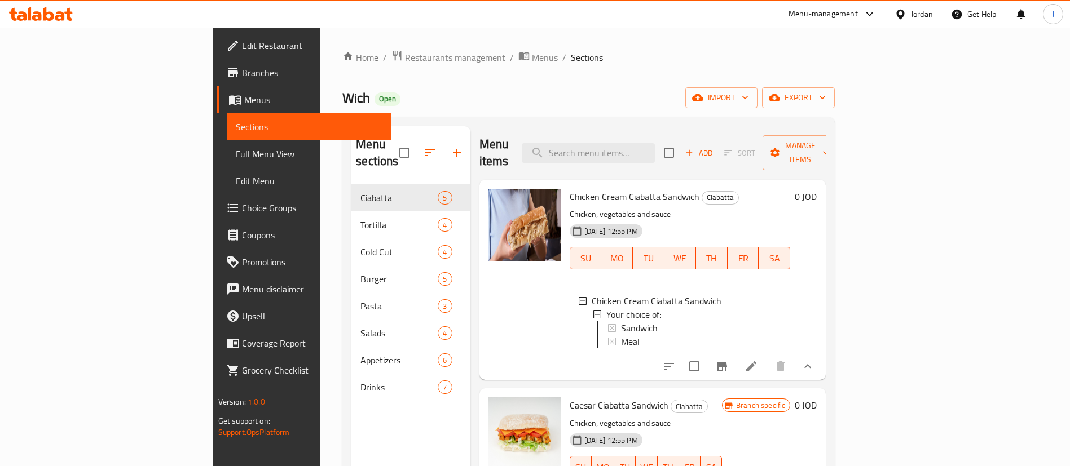
click at [242, 76] on span "Branches" at bounding box center [312, 73] width 140 height 14
